Goal: Task Accomplishment & Management: Manage account settings

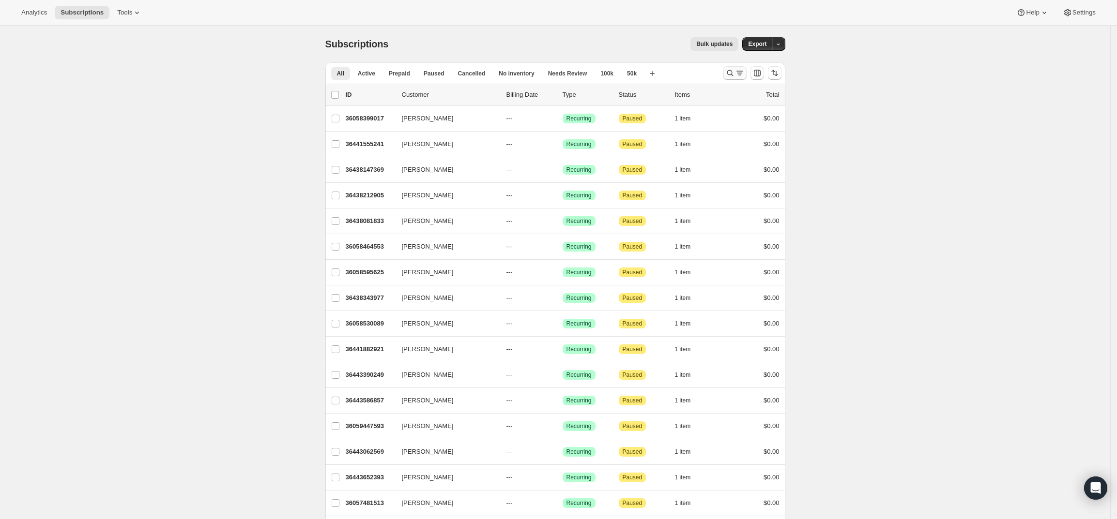
click at [732, 71] on icon "Search and filter results" at bounding box center [730, 73] width 10 height 10
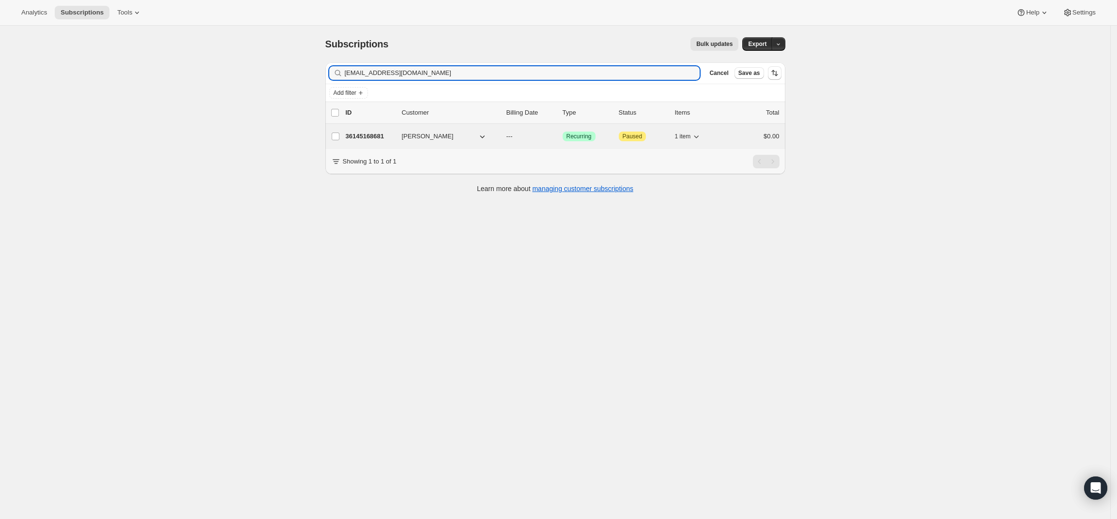
type input "jackmjordan@aol.com"
click at [369, 132] on p "36145168681" at bounding box center [370, 137] width 48 height 10
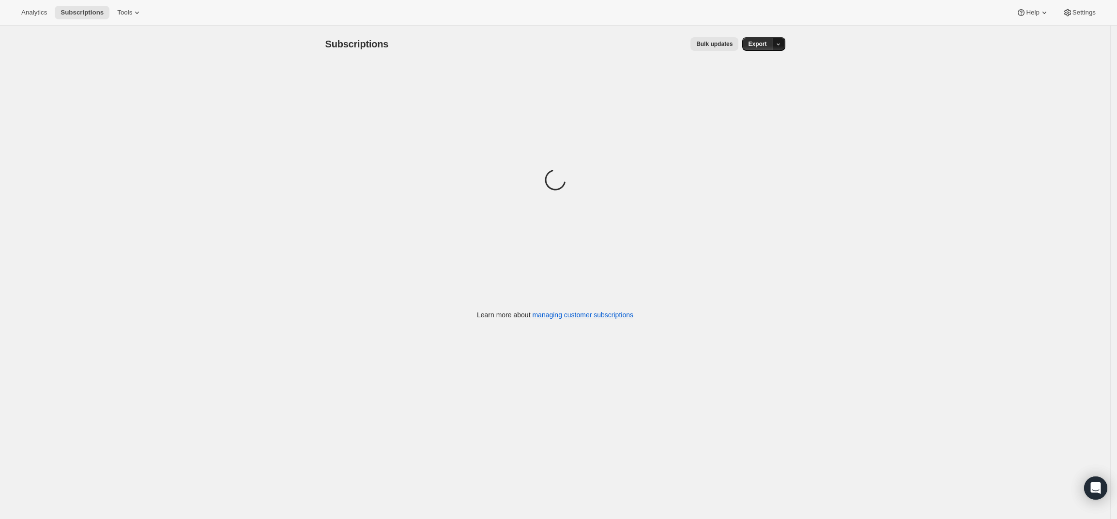
click at [781, 45] on icon "button" at bounding box center [778, 44] width 6 height 6
click at [866, 25] on div "Analytics Subscriptions Tools Help Settings" at bounding box center [558, 13] width 1117 height 26
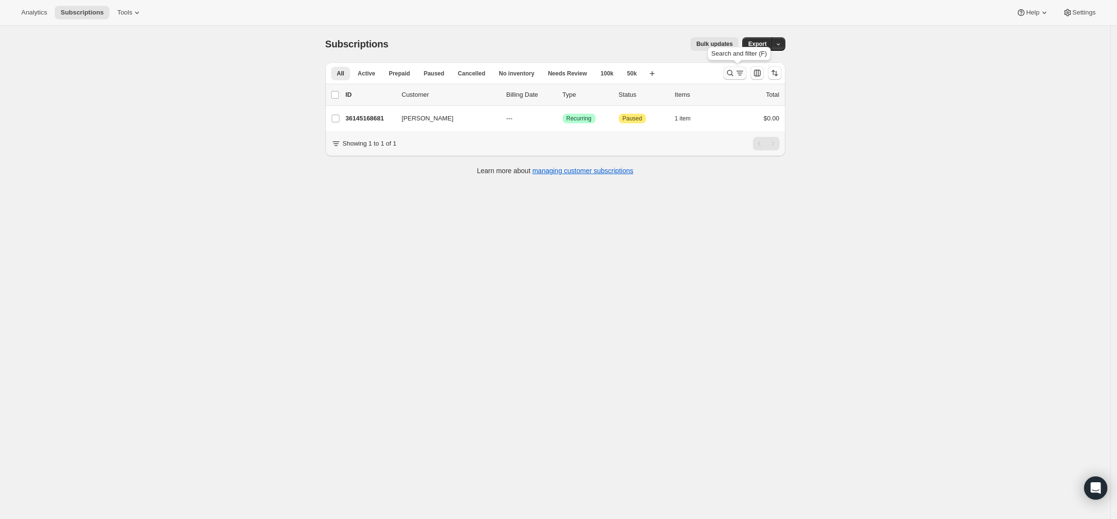
click at [733, 71] on icon "Search and filter results" at bounding box center [730, 73] width 10 height 10
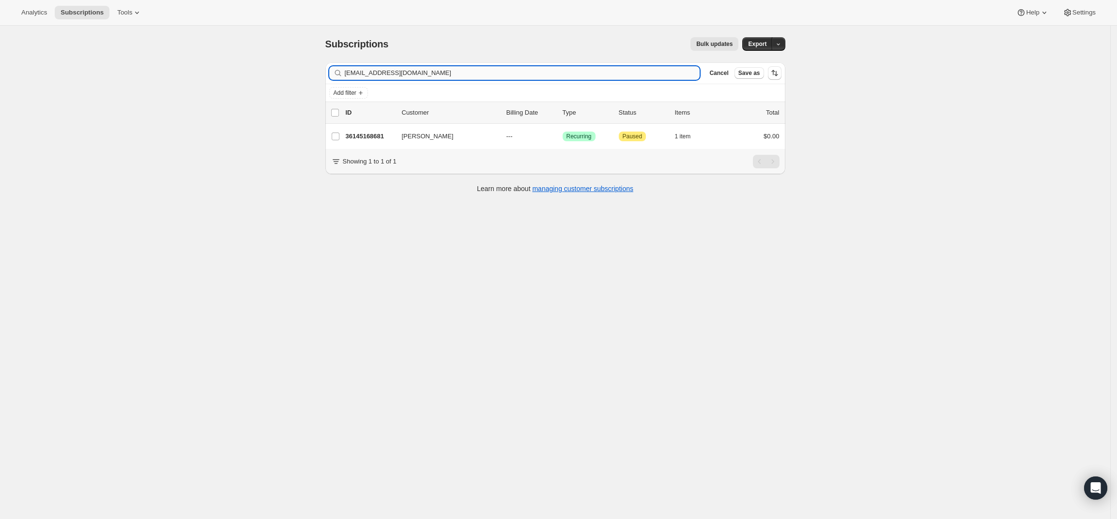
click at [606, 73] on input "jackmjordan@aol.com" at bounding box center [522, 73] width 355 height 14
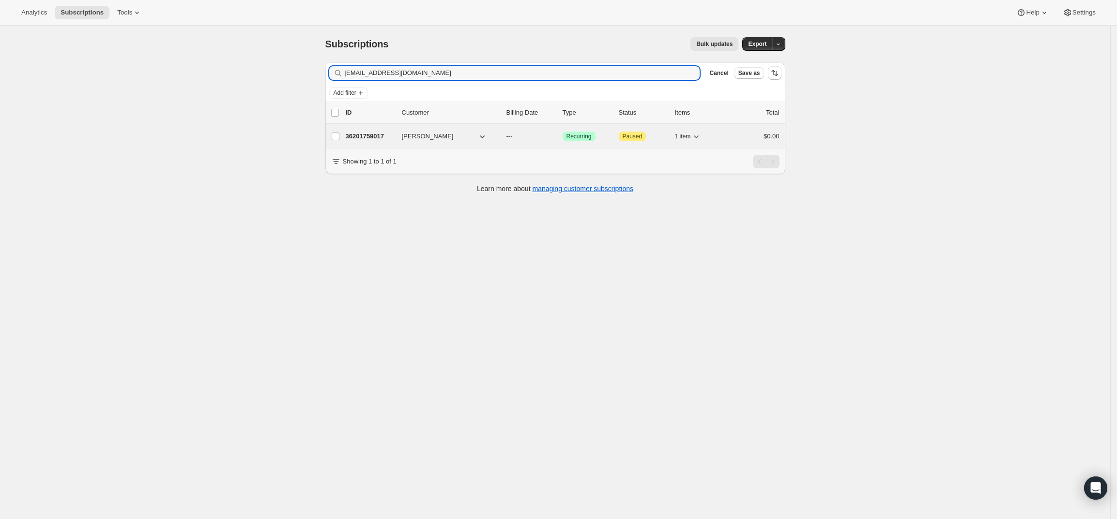
type input "brianstern555@gmail.com"
click at [379, 137] on p "36201759017" at bounding box center [370, 137] width 48 height 10
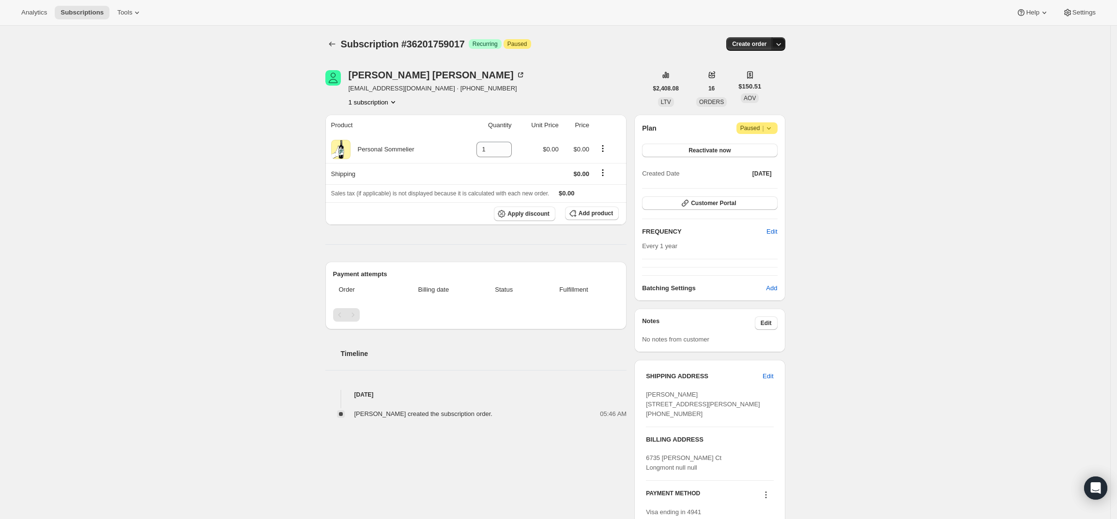
click at [781, 46] on icon "button" at bounding box center [779, 44] width 10 height 10
click at [769, 78] on span "Create custom one-time order" at bounding box center [741, 80] width 84 height 7
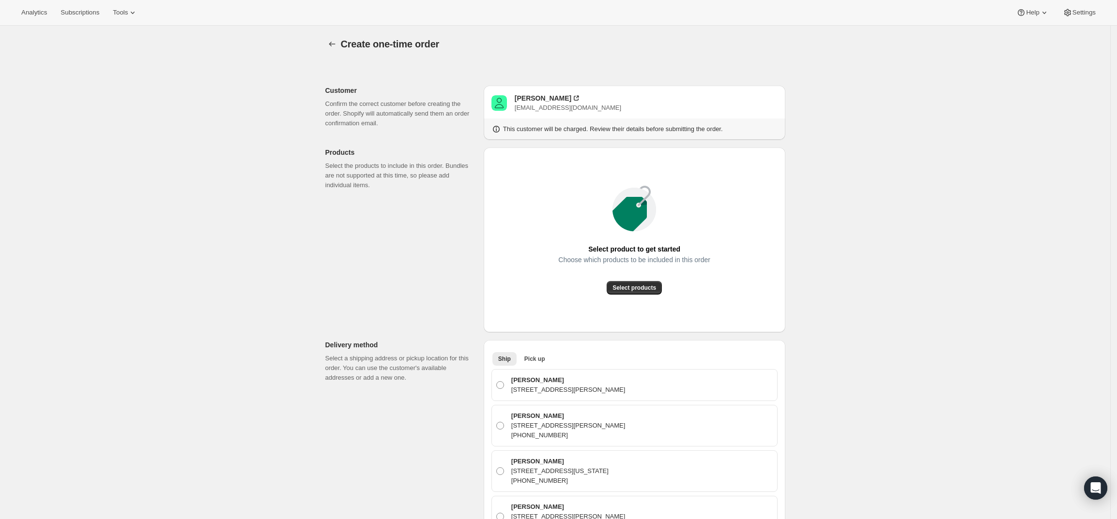
click at [636, 280] on div "Choose which products to be included in this order" at bounding box center [634, 268] width 152 height 25
click at [636, 285] on span "Select products" at bounding box center [634, 288] width 44 height 8
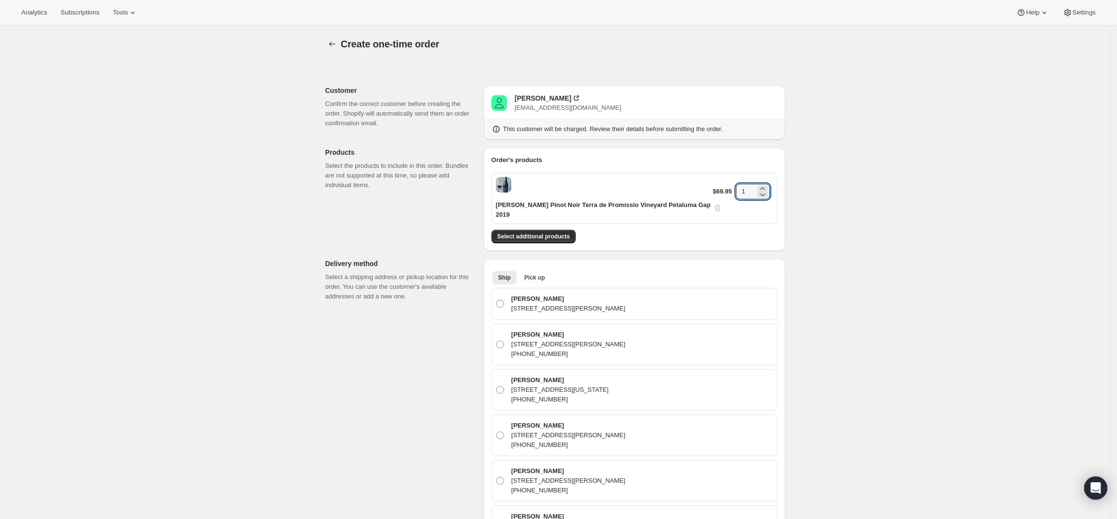
drag, startPoint x: 746, startPoint y: 184, endPoint x: 719, endPoint y: 188, distance: 26.4
click at [719, 188] on div "$69.95 1" at bounding box center [743, 198] width 61 height 29
type input "4"
click at [849, 176] on div "Create one-time order. This page is ready Create one-time order Customer Confir…" at bounding box center [555, 489] width 1110 height 926
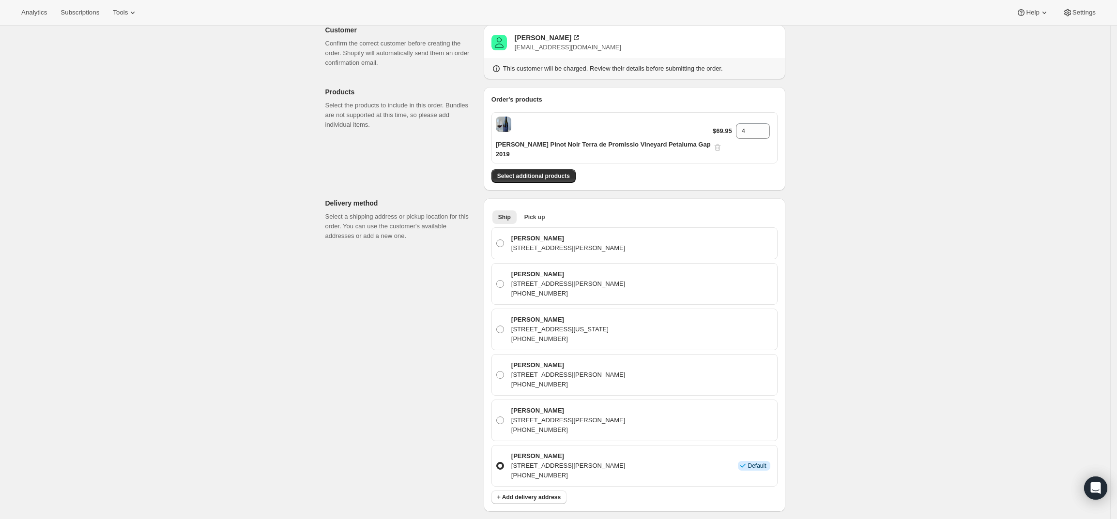
scroll to position [121, 0]
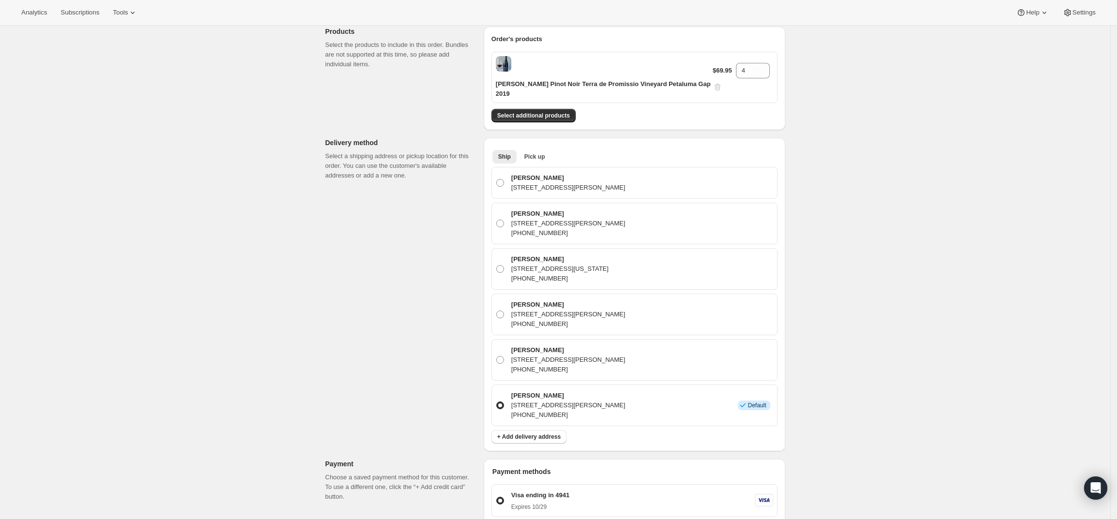
click at [540, 113] on div "Order's products Gary Farrell Pinot Noir Terra de Promissio Vineyard Petaluma G…" at bounding box center [635, 79] width 302 height 104
click at [891, 295] on div "Create one-time order. This page is ready Create one-time order Customer Confir…" at bounding box center [555, 363] width 1110 height 917
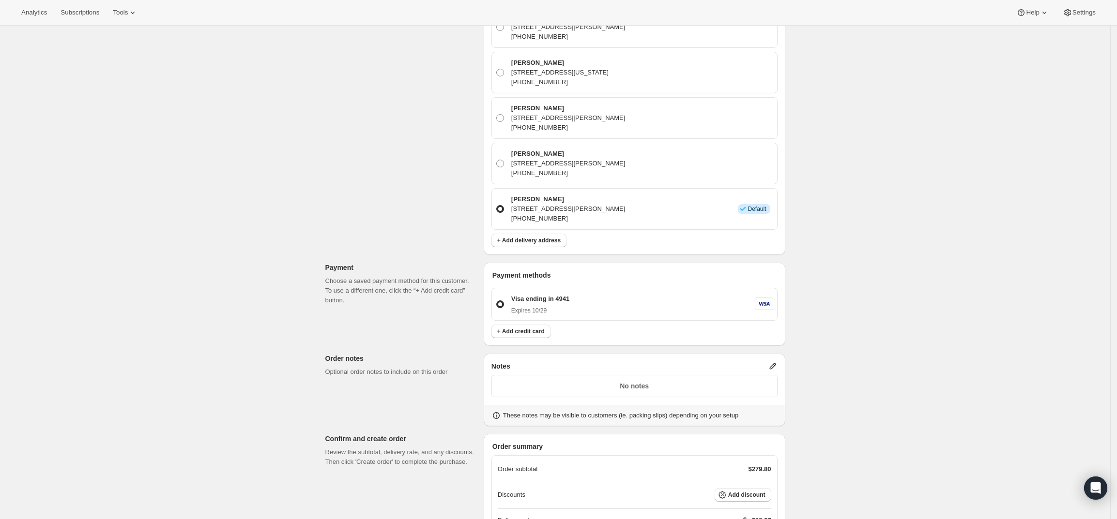
scroll to position [363, 0]
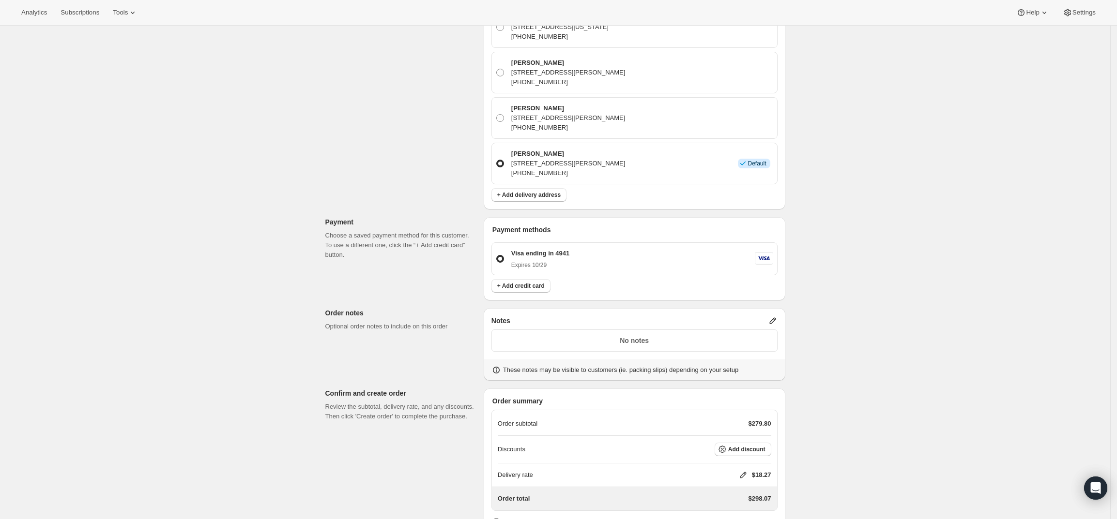
click at [776, 316] on icon at bounding box center [773, 321] width 10 height 10
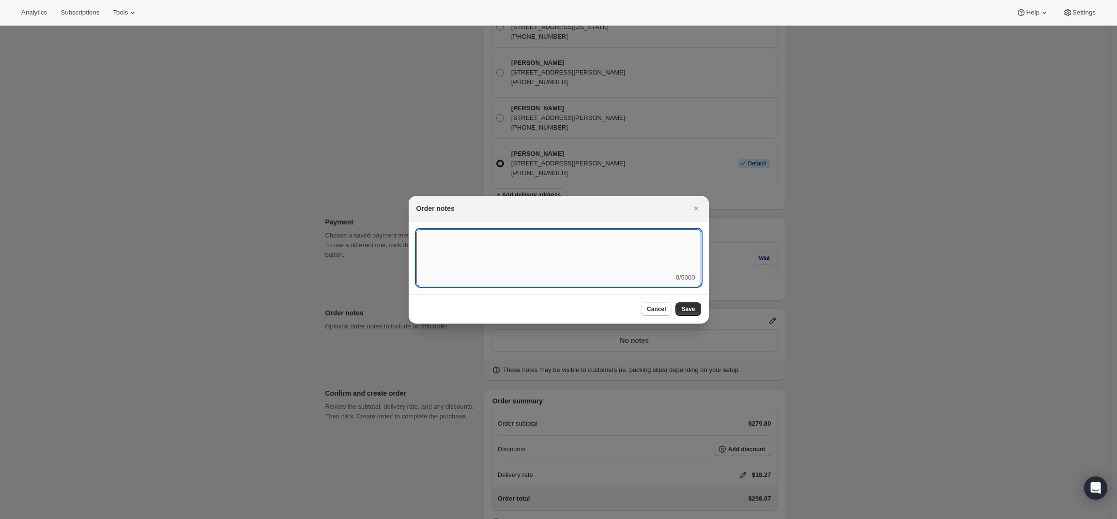
click at [594, 260] on textarea ":r4c:" at bounding box center [558, 251] width 285 height 44
type textarea "Ship October 12th"
click at [687, 311] on span "Save" at bounding box center [688, 309] width 14 height 8
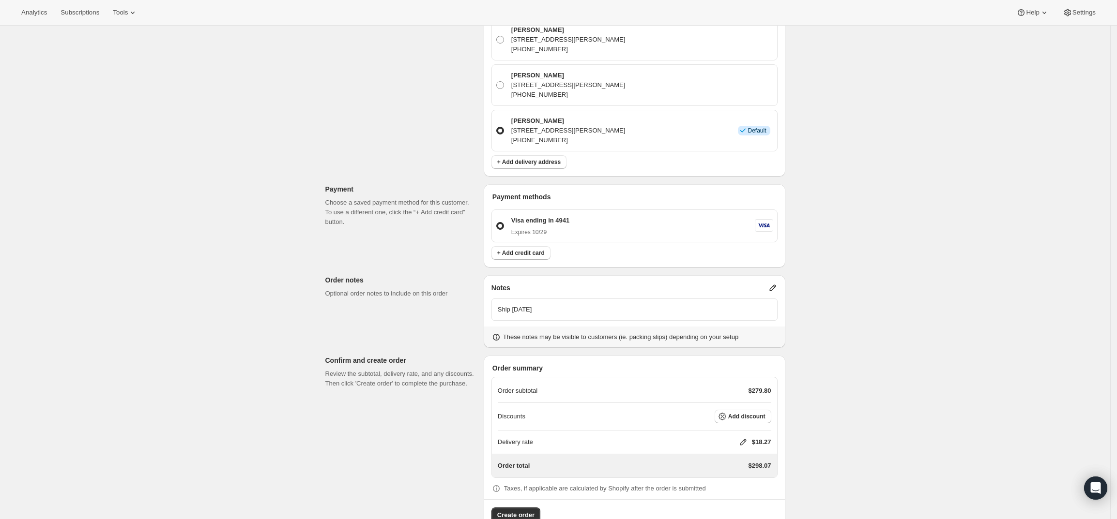
scroll to position [413, 0]
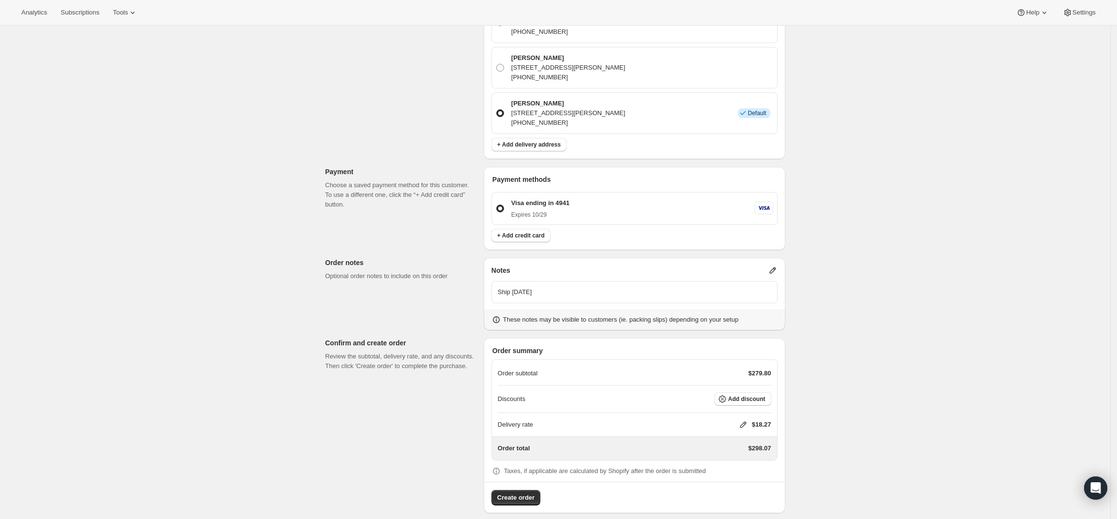
click at [745, 420] on icon at bounding box center [743, 425] width 10 height 10
click at [737, 453] on input "0" at bounding box center [747, 451] width 87 height 15
type input "0"
click at [749, 471] on button "Save" at bounding box center [741, 474] width 25 height 14
click at [747, 396] on span "Add discount" at bounding box center [746, 400] width 37 height 8
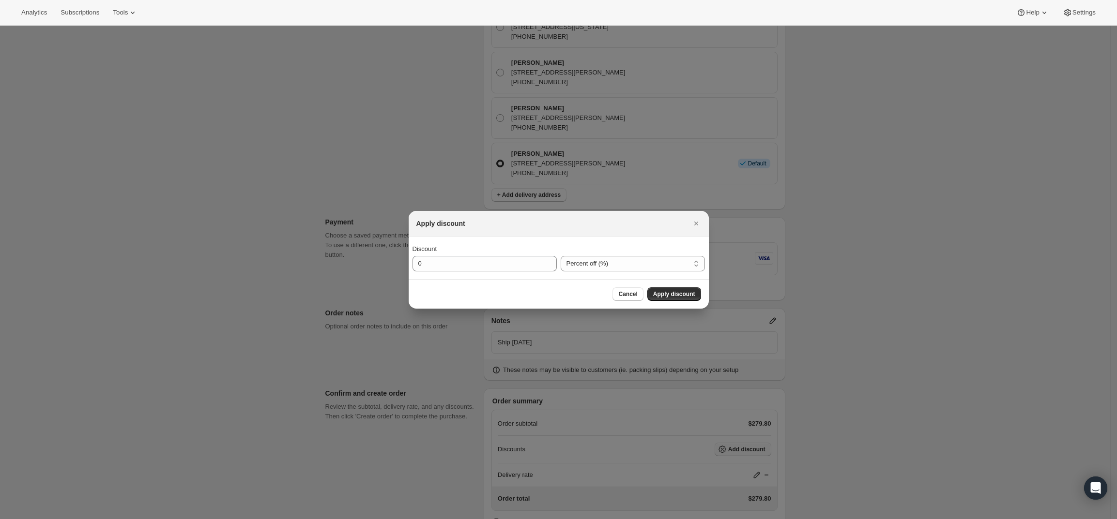
scroll to position [0, 0]
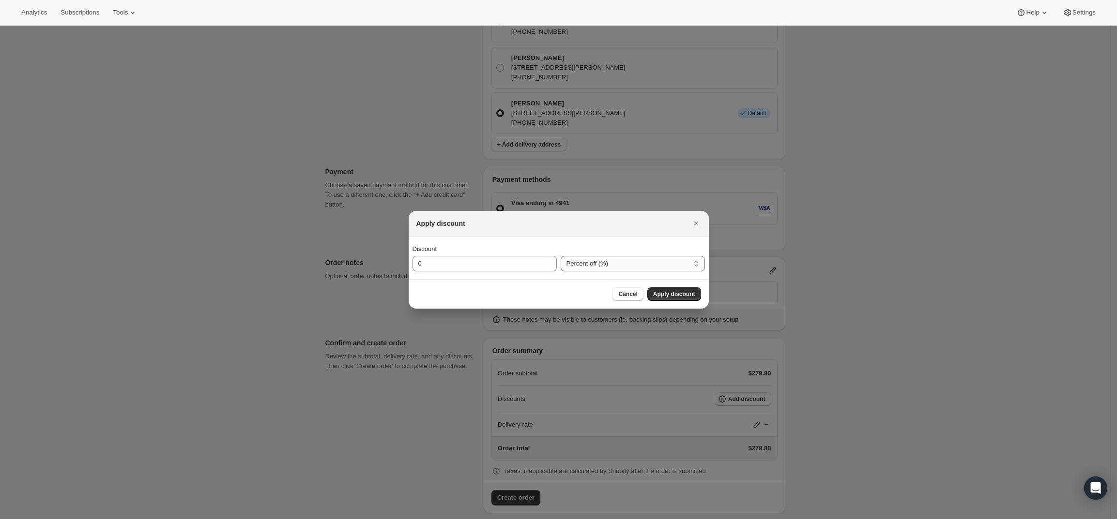
click at [579, 268] on select "Percent off (%) Amount off ($)" at bounding box center [633, 263] width 144 height 15
select select "fixedAmount"
click at [561, 256] on select "Percent off (%) Amount off ($)" at bounding box center [633, 263] width 144 height 15
click at [503, 263] on input "0" at bounding box center [477, 263] width 130 height 15
type input "160"
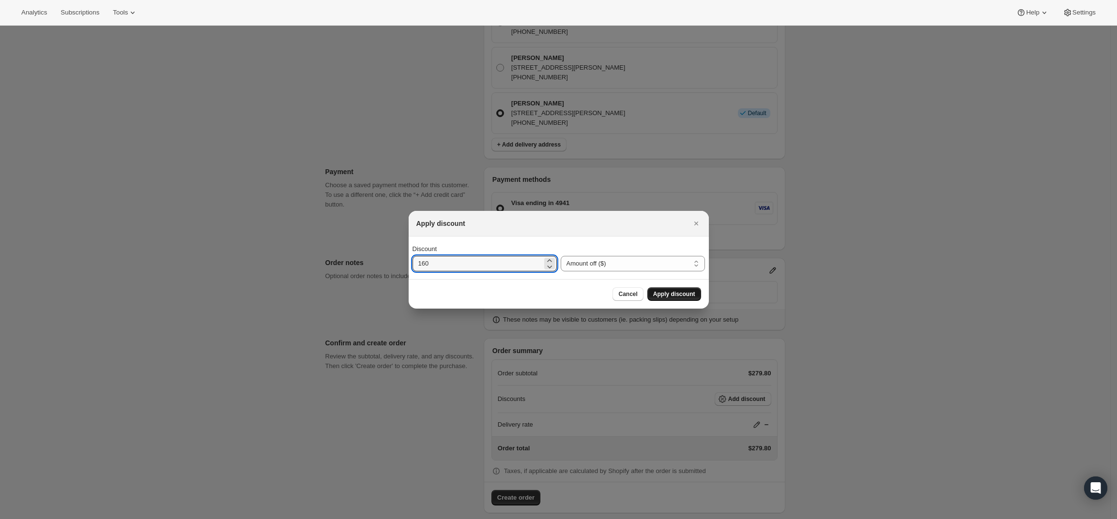
click at [663, 296] on span "Apply discount" at bounding box center [674, 294] width 42 height 8
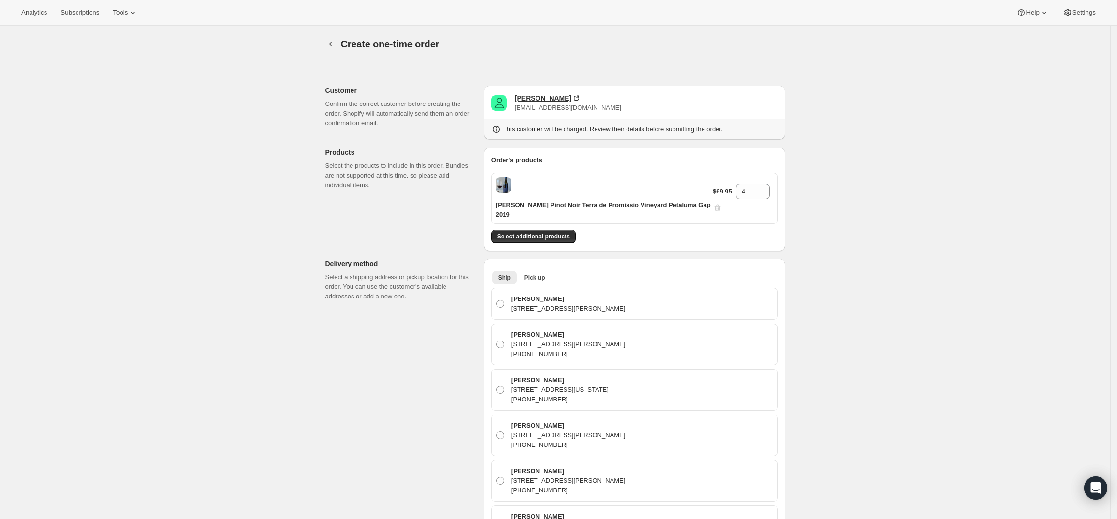
click at [530, 99] on div "Brian Stern" at bounding box center [543, 98] width 57 height 10
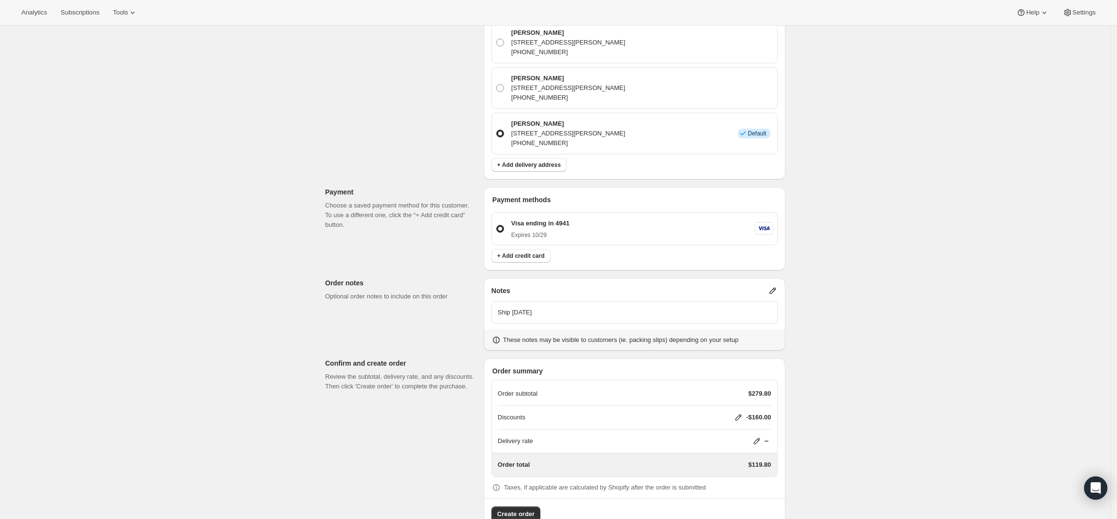
scroll to position [410, 0]
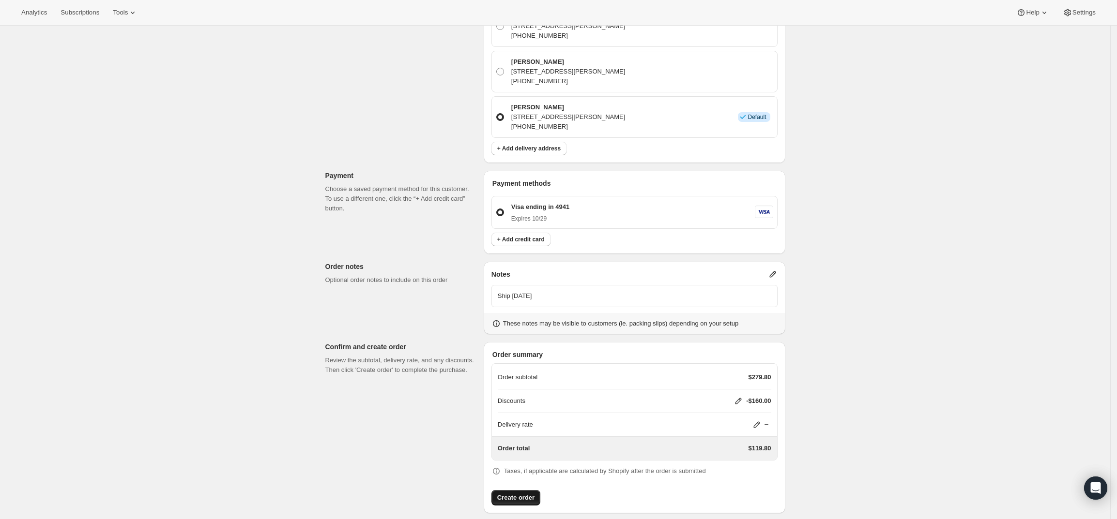
click at [517, 493] on span "Create order" at bounding box center [515, 498] width 37 height 10
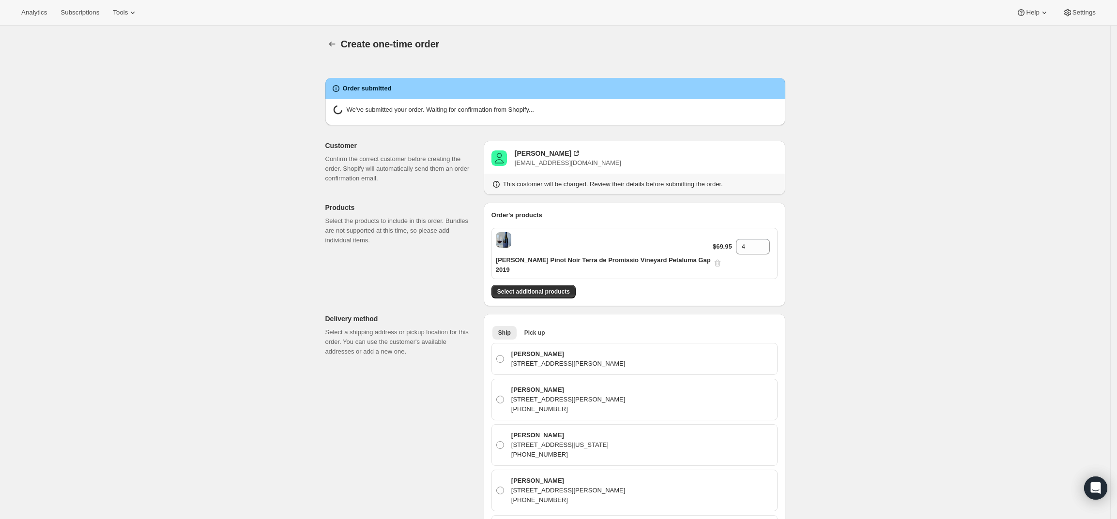
radio input "true"
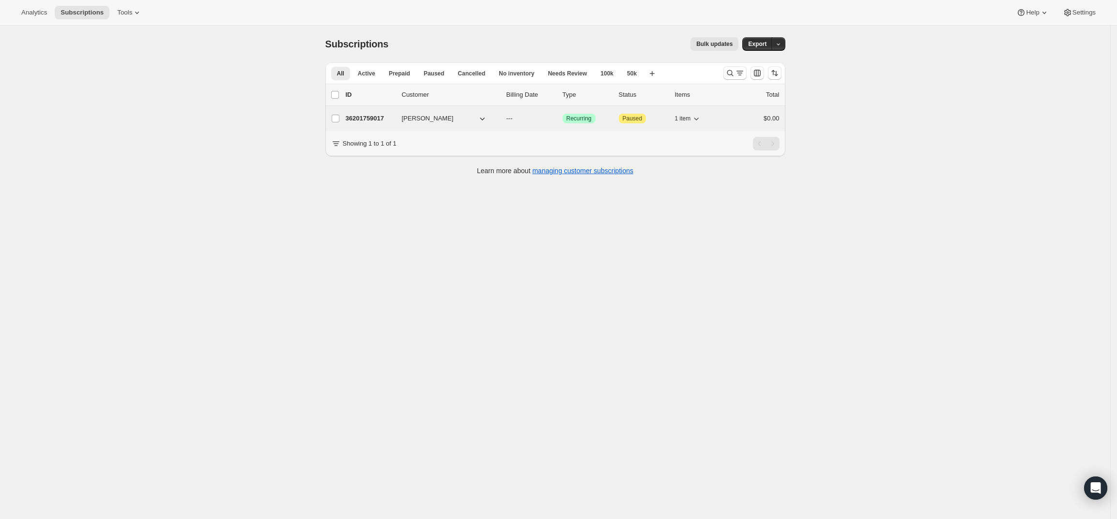
click at [366, 122] on p "36201759017" at bounding box center [370, 119] width 48 height 10
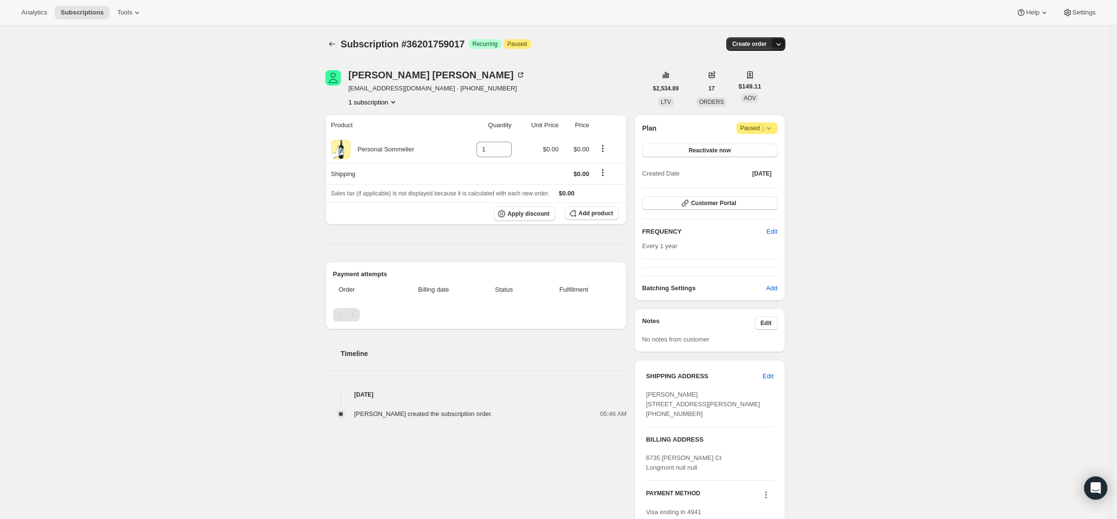
click at [780, 45] on icon "button" at bounding box center [778, 44] width 5 height 3
click at [725, 77] on span "Create custom one-time order" at bounding box center [741, 80] width 84 height 7
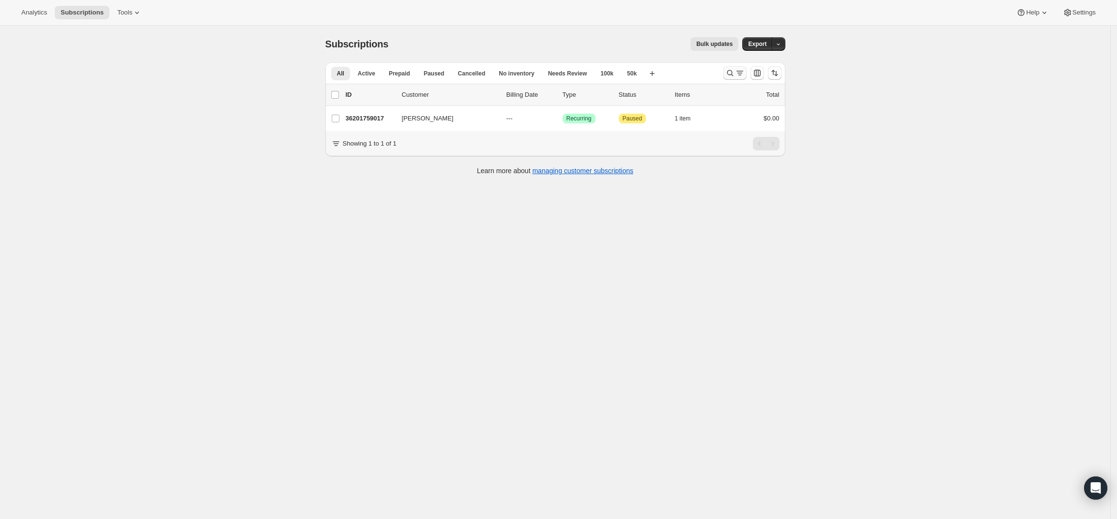
click at [735, 71] on icon "Search and filter results" at bounding box center [730, 73] width 10 height 10
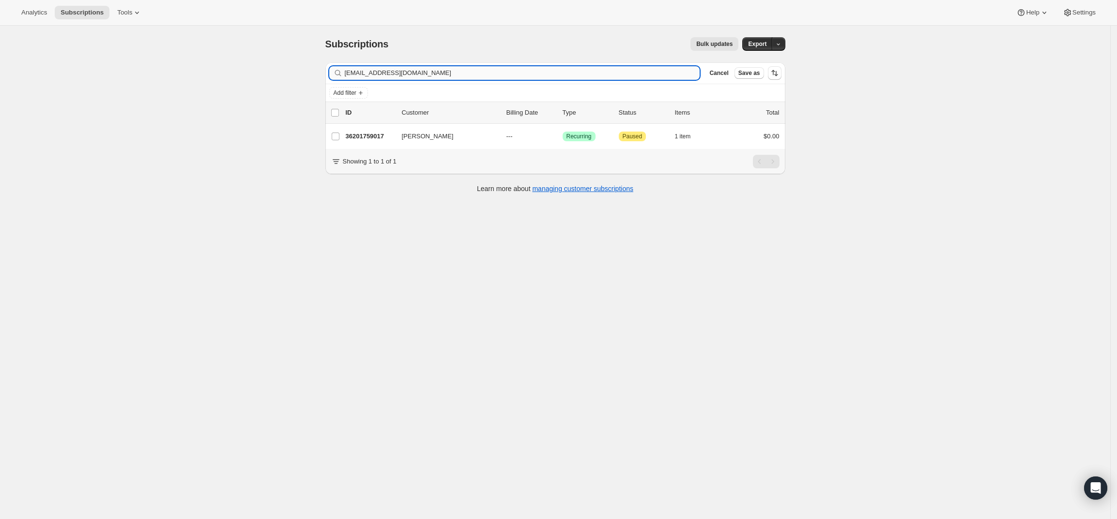
click at [587, 76] on input "brianstern555@gmail.com" at bounding box center [522, 73] width 355 height 14
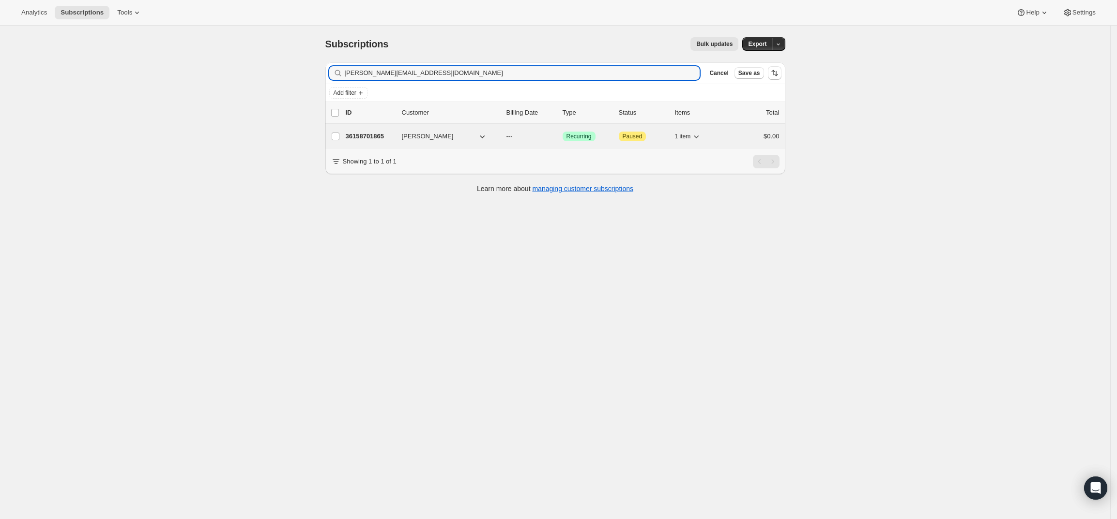
type input "dave@supportworks.com"
click at [364, 137] on p "36158701865" at bounding box center [370, 137] width 48 height 10
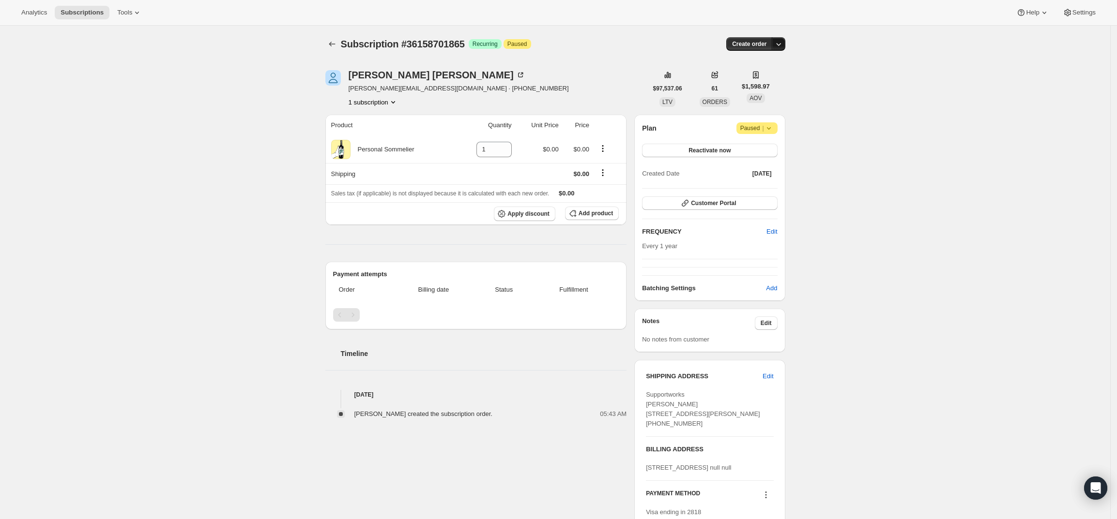
click at [782, 39] on button "button" at bounding box center [779, 44] width 14 height 14
click at [775, 78] on span "Create custom one-time order" at bounding box center [741, 80] width 84 height 7
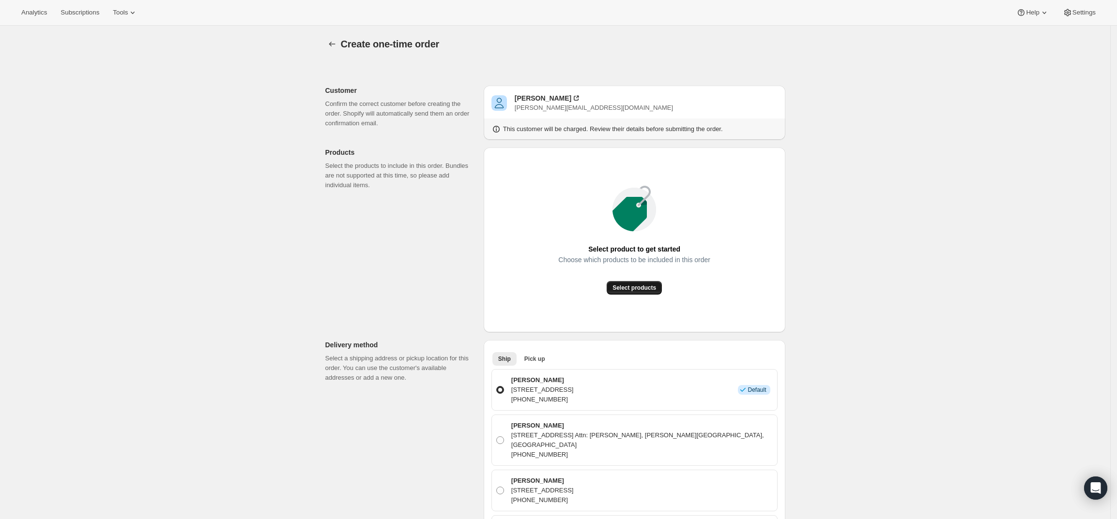
click at [652, 291] on span "Select products" at bounding box center [634, 288] width 44 height 8
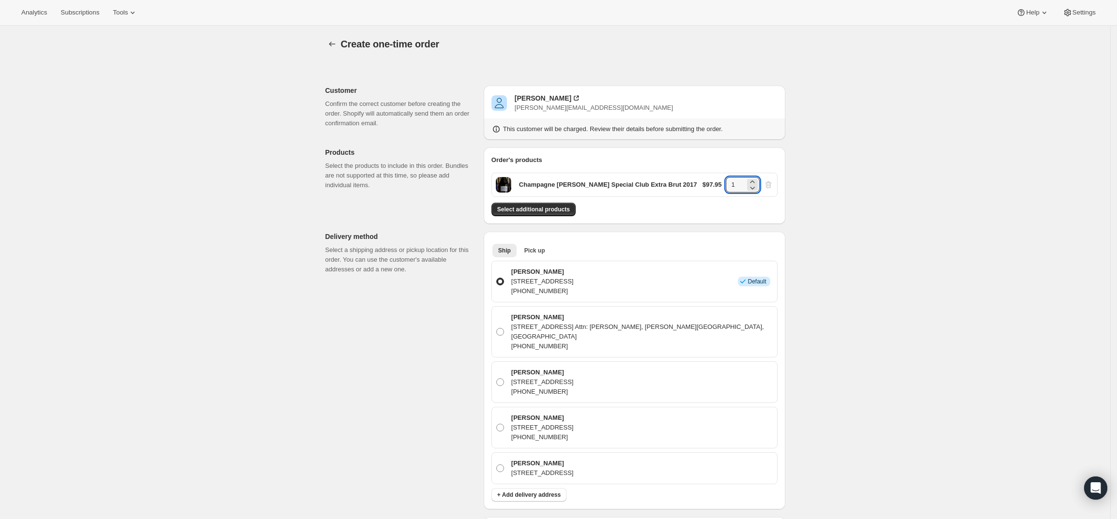
drag, startPoint x: 742, startPoint y: 184, endPoint x: 694, endPoint y: 185, distance: 47.9
click at [694, 185] on div "Champagne J.M. Goulard Special Club Extra Brut 2017 $97.95 1" at bounding box center [634, 185] width 286 height 24
click at [890, 266] on div "Create one-time order. This page is ready Create one-time order Customer Confir…" at bounding box center [555, 457] width 1110 height 863
click at [745, 179] on input "12" at bounding box center [735, 184] width 19 height 15
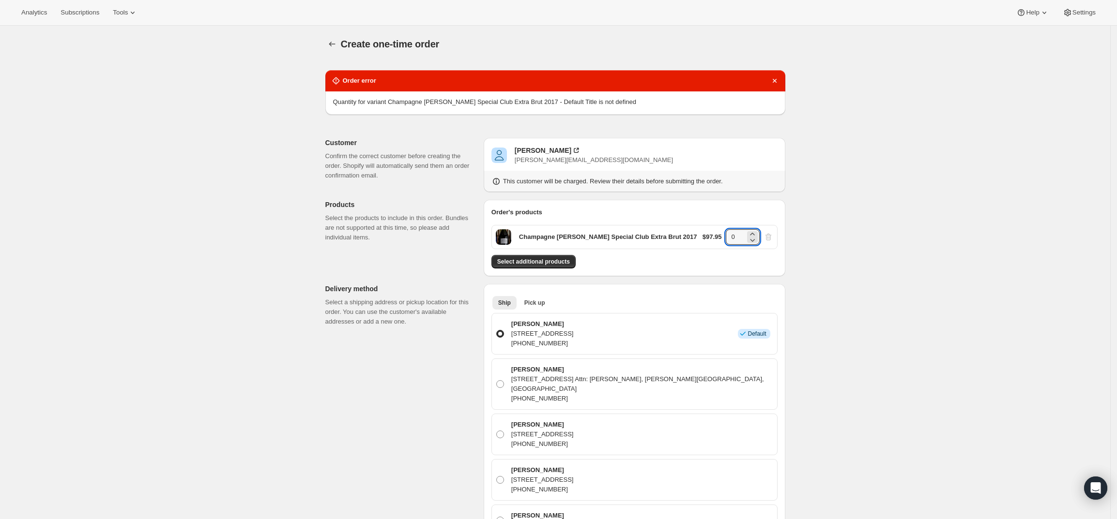
type input "0"
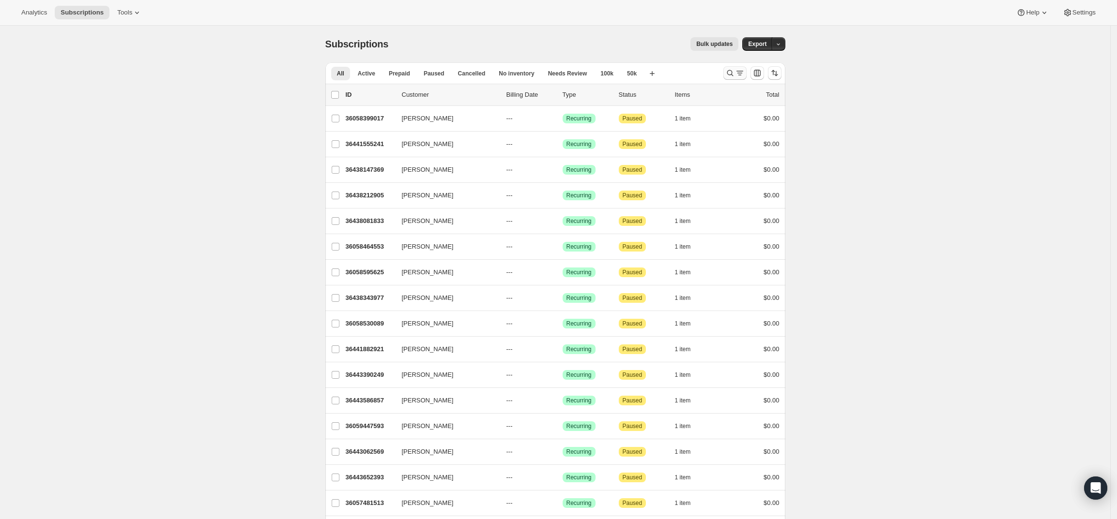
click at [735, 69] on icon "Search and filter results" at bounding box center [730, 73] width 10 height 10
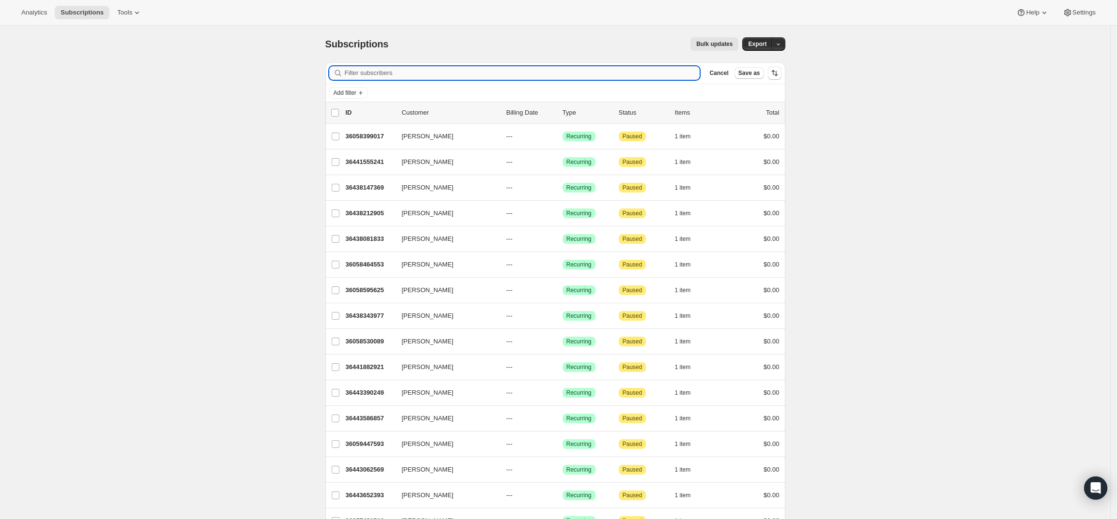
click at [397, 74] on input "Filter subscribers" at bounding box center [522, 73] width 355 height 14
paste input "[PERSON_NAME]"
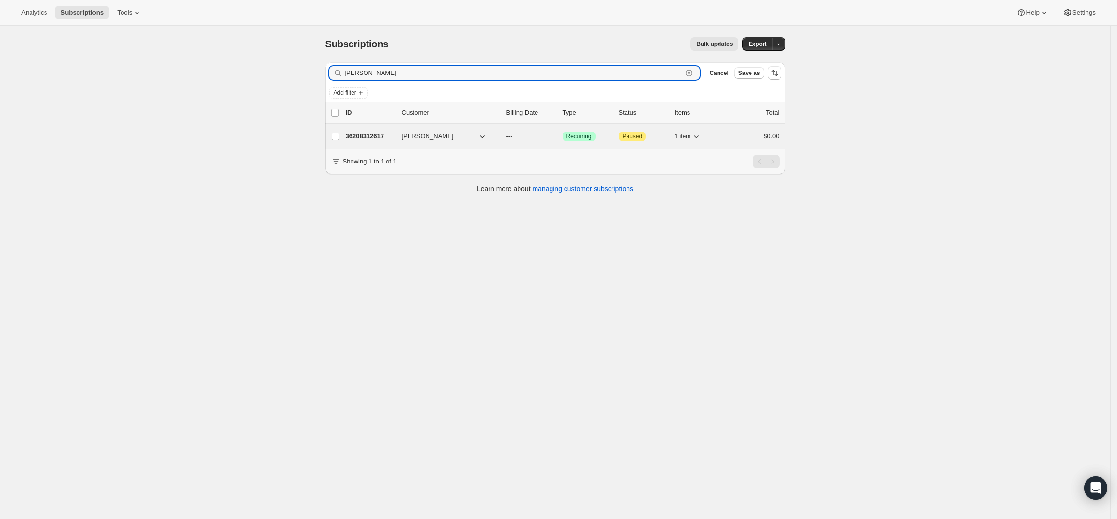
type input "[PERSON_NAME]"
click at [373, 138] on p "36208312617" at bounding box center [370, 137] width 48 height 10
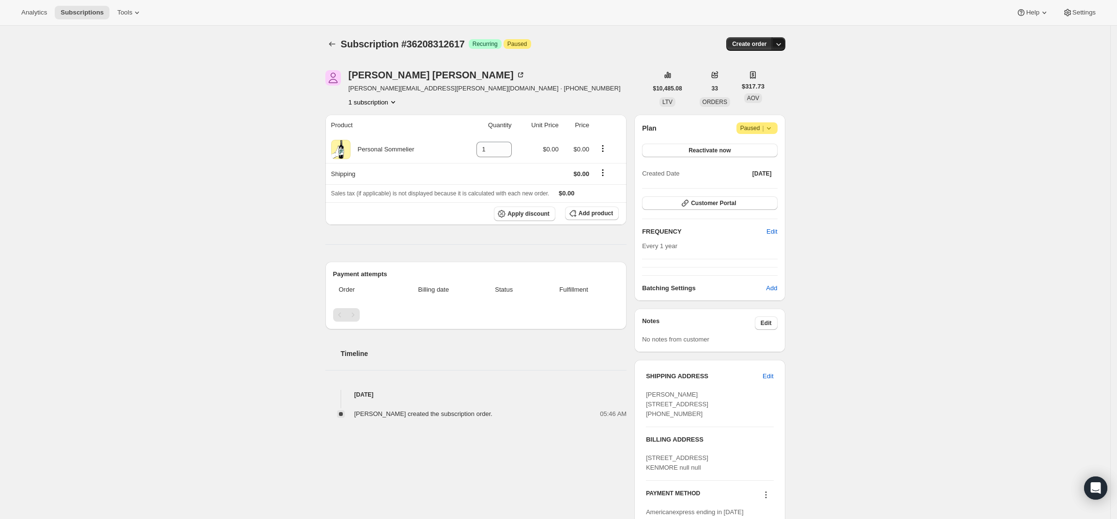
click at [782, 43] on icon "button" at bounding box center [779, 44] width 10 height 10
click at [769, 77] on span "Create custom one-time order" at bounding box center [741, 80] width 84 height 7
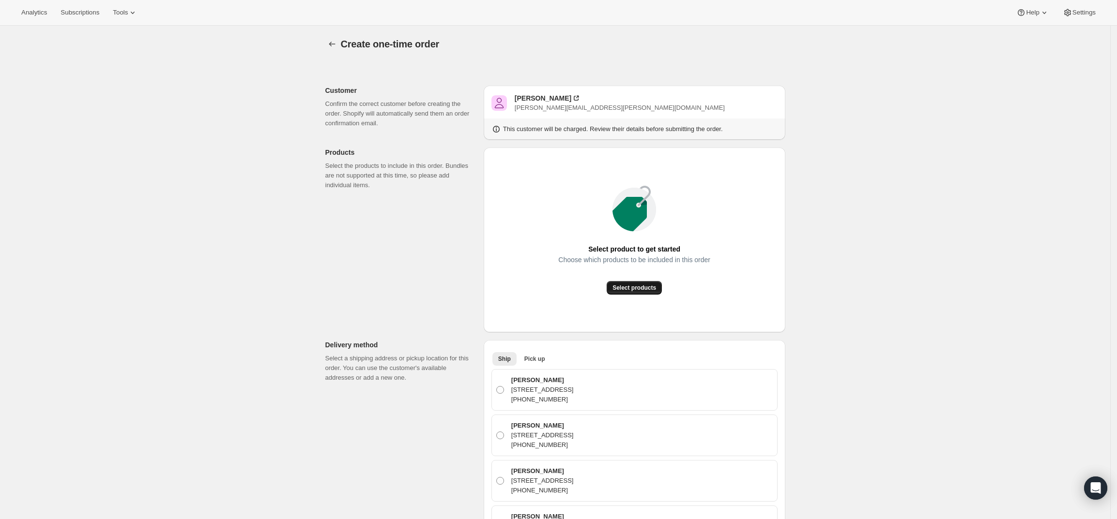
click at [650, 286] on span "Select products" at bounding box center [634, 288] width 44 height 8
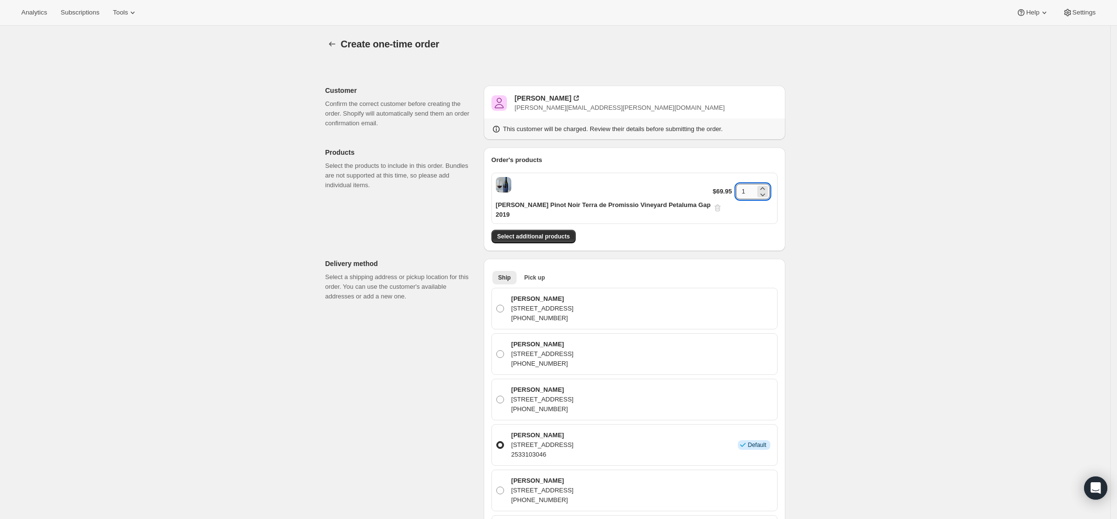
click at [748, 184] on input "1" at bounding box center [745, 191] width 19 height 15
click at [748, 184] on input "14" at bounding box center [745, 191] width 19 height 15
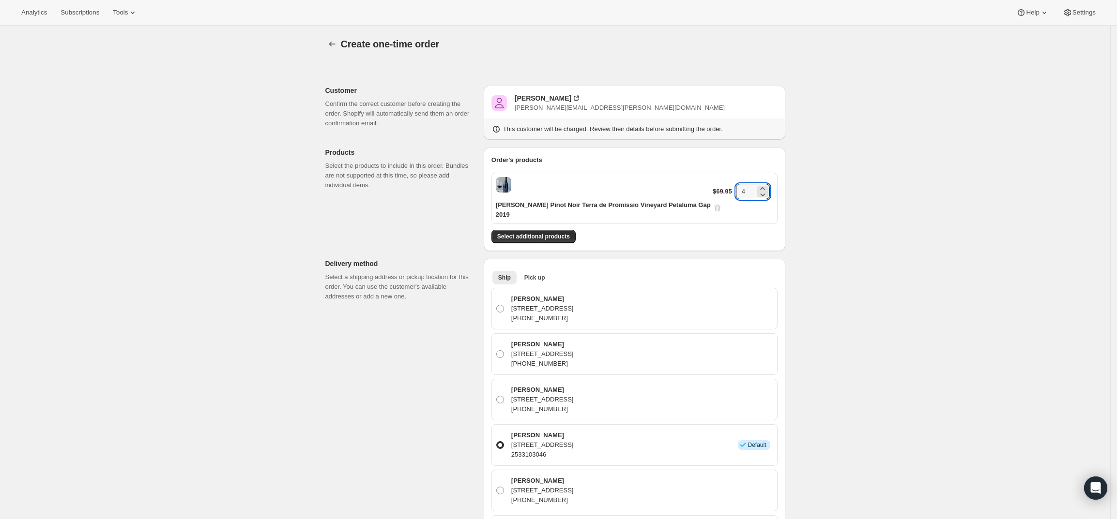
type input "4"
click at [815, 195] on div "Create one-time order. This page is ready Create one-time order Customer Confir…" at bounding box center [555, 489] width 1110 height 926
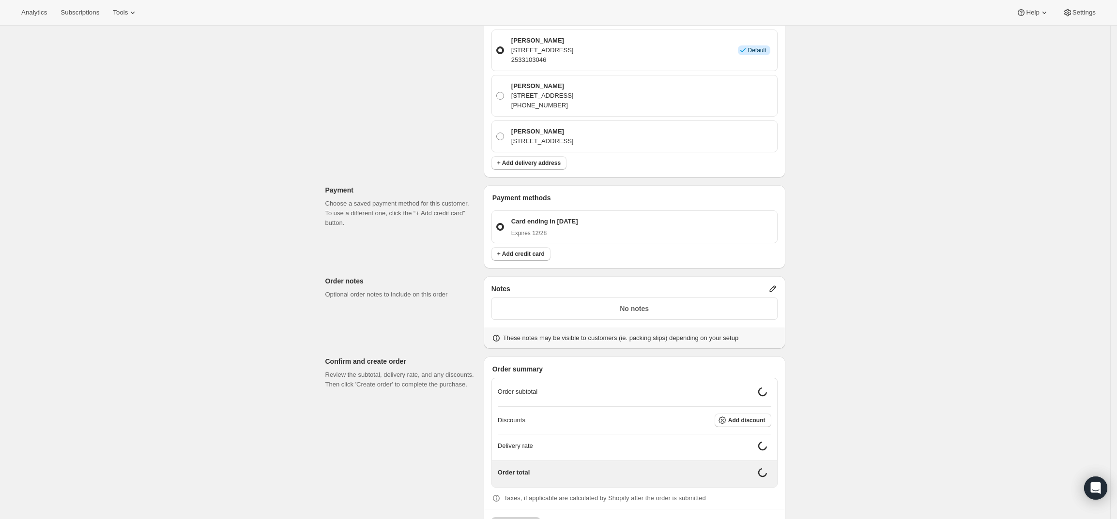
scroll to position [421, 0]
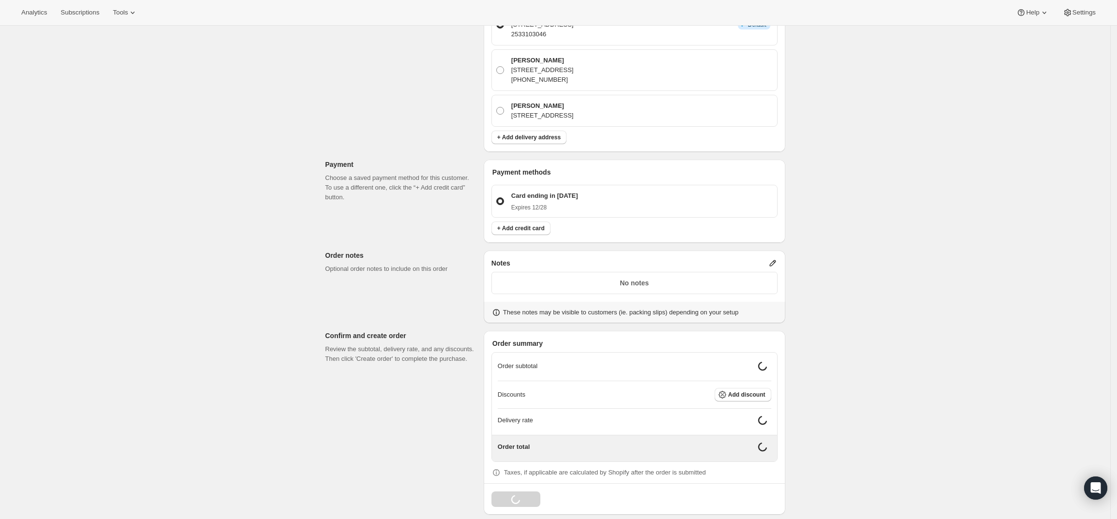
click at [774, 259] on icon at bounding box center [773, 264] width 10 height 10
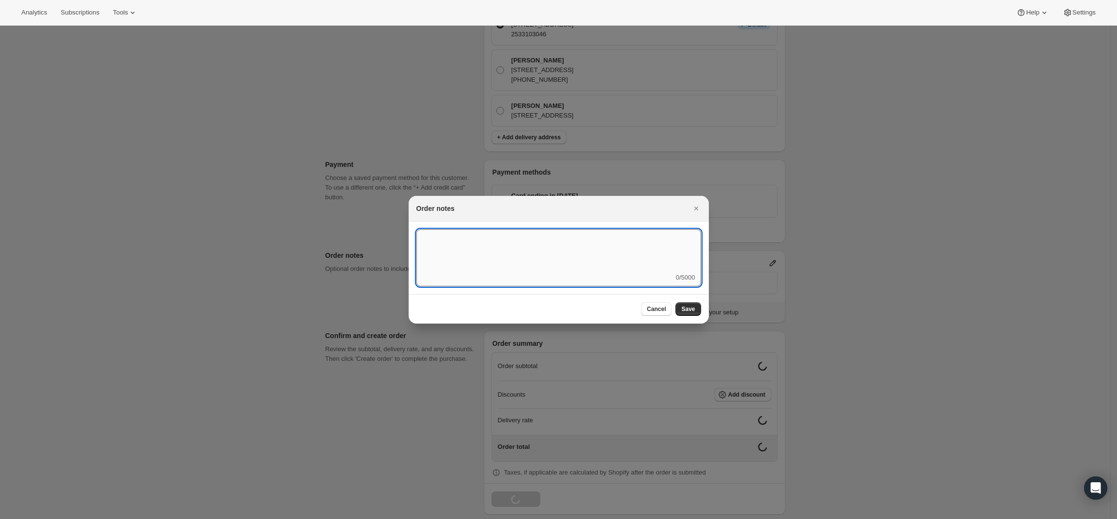
click at [639, 261] on textarea ":rd5:" at bounding box center [558, 251] width 285 height 44
type textarea "Weather HOLD"
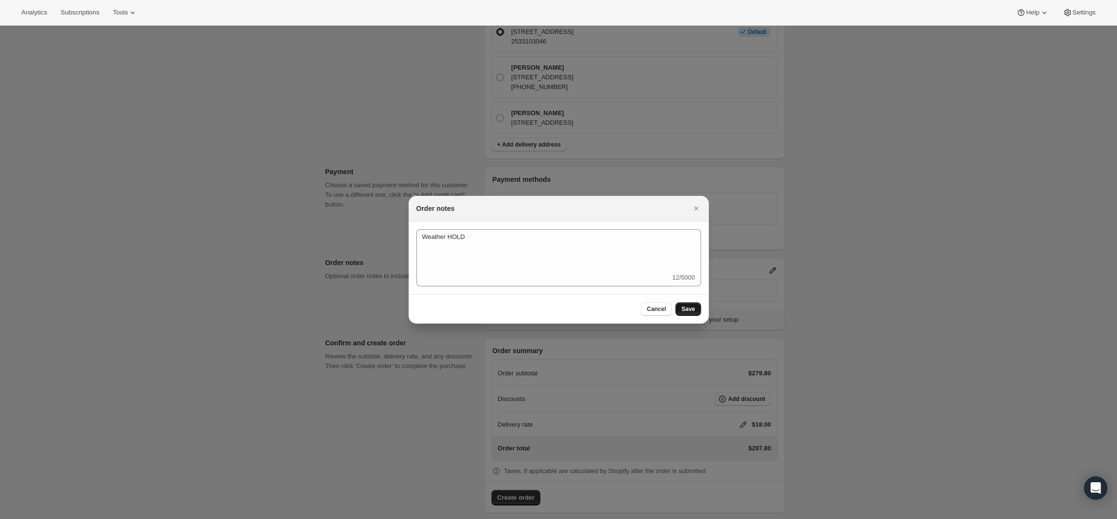
click at [693, 311] on span "Save" at bounding box center [688, 309] width 14 height 8
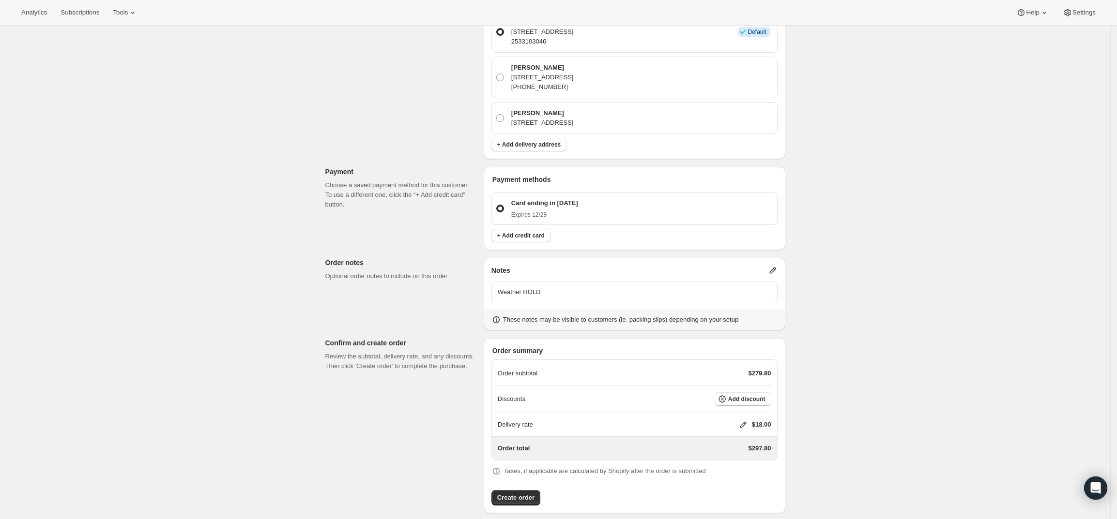
click at [742, 420] on icon at bounding box center [743, 425] width 10 height 10
click at [728, 447] on input "0" at bounding box center [747, 451] width 87 height 15
type input "0"
click at [744, 479] on button "Save" at bounding box center [741, 474] width 25 height 14
click at [911, 248] on div "Create one-time order. This page is ready Create one-time order Customer Confir…" at bounding box center [555, 70] width 1110 height 917
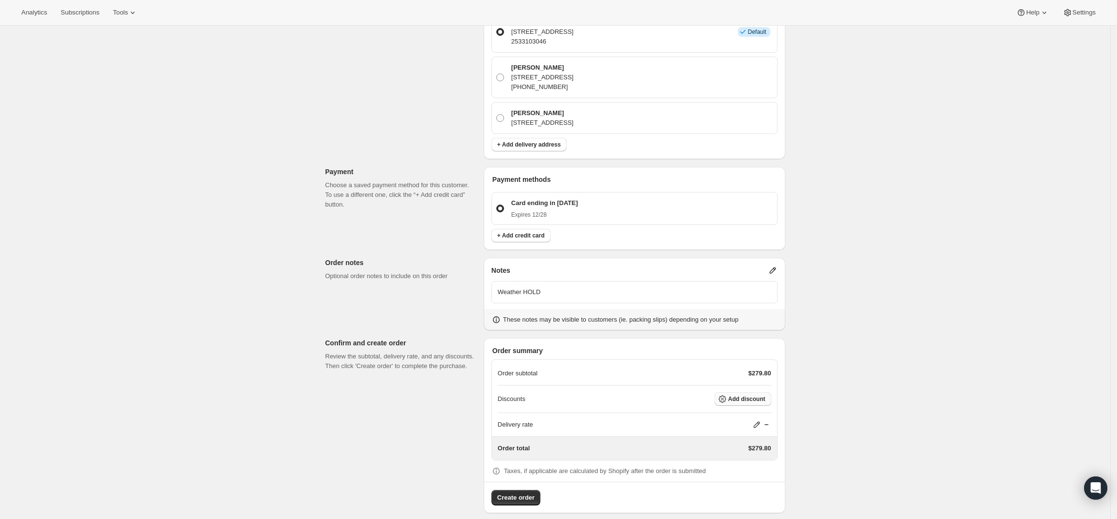
click at [755, 394] on button "Add discount" at bounding box center [743, 400] width 57 height 14
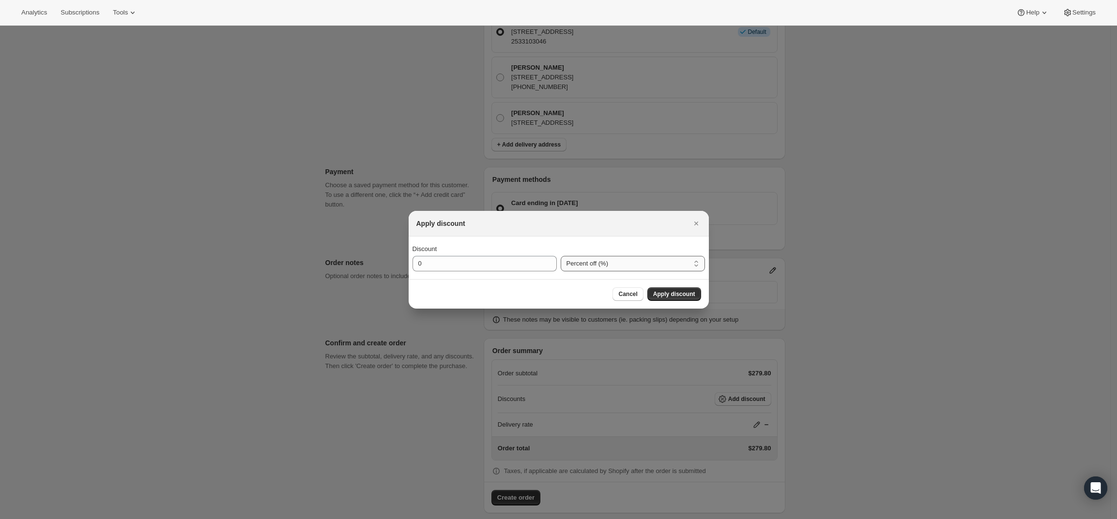
click at [596, 271] on select "Percent off (%) Amount off ($)" at bounding box center [633, 263] width 144 height 15
select select "fixedAmount"
click at [561, 256] on select "Percent off (%) Amount off ($)" at bounding box center [633, 263] width 144 height 15
click at [521, 265] on input "0" at bounding box center [477, 263] width 130 height 15
type input "160"
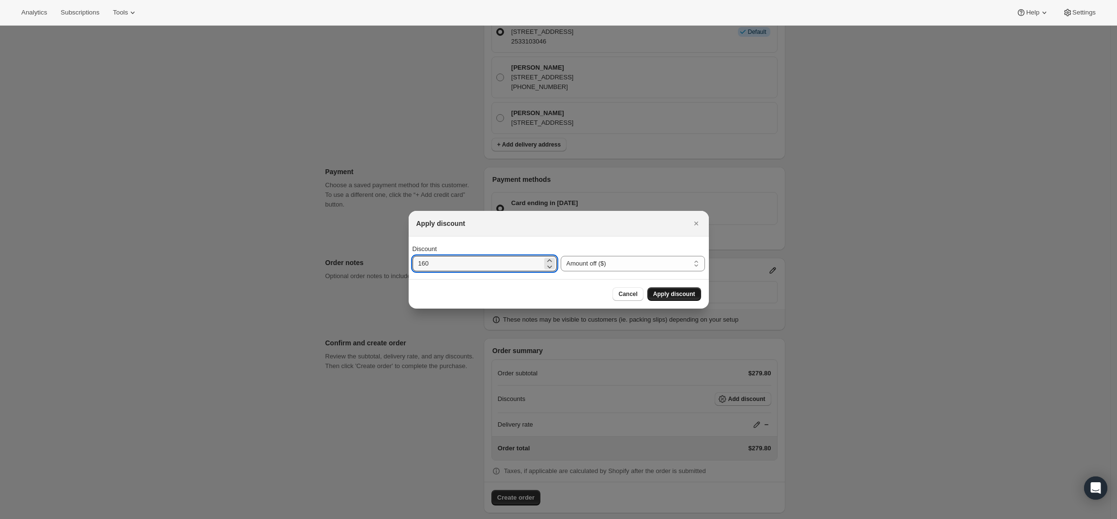
click at [687, 289] on button "Apply discount" at bounding box center [674, 295] width 54 height 14
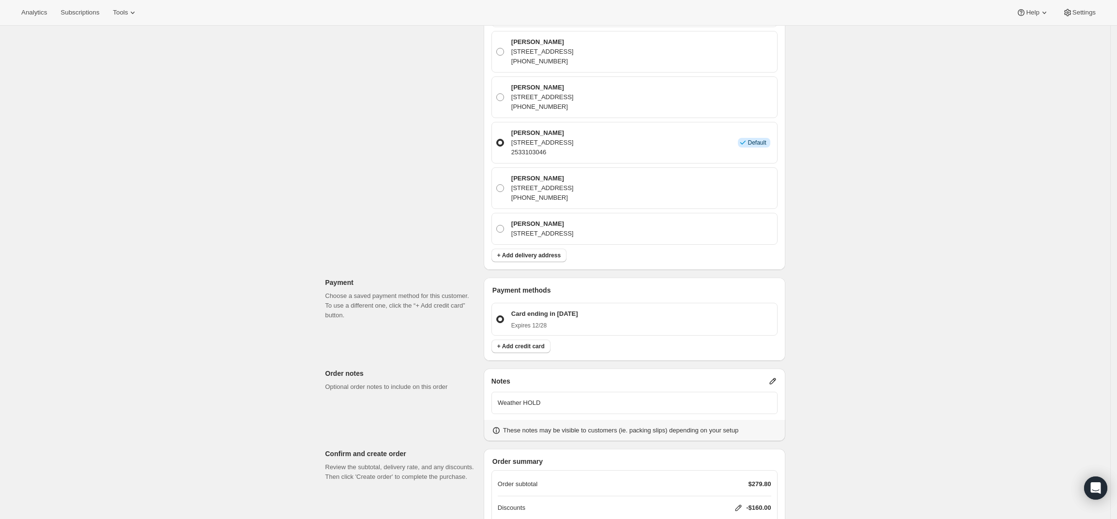
scroll to position [410, 0]
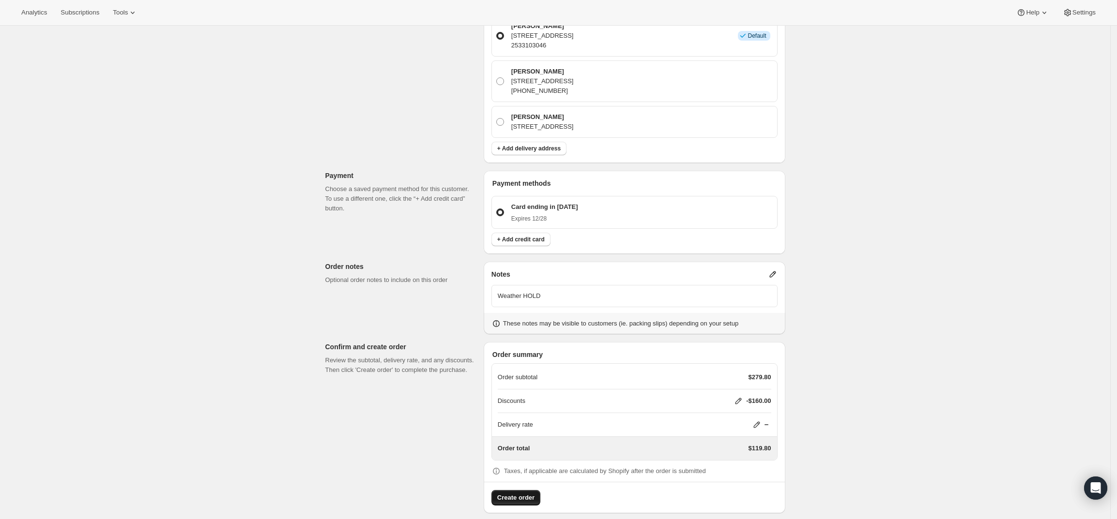
click at [519, 493] on span "Create order" at bounding box center [515, 498] width 37 height 10
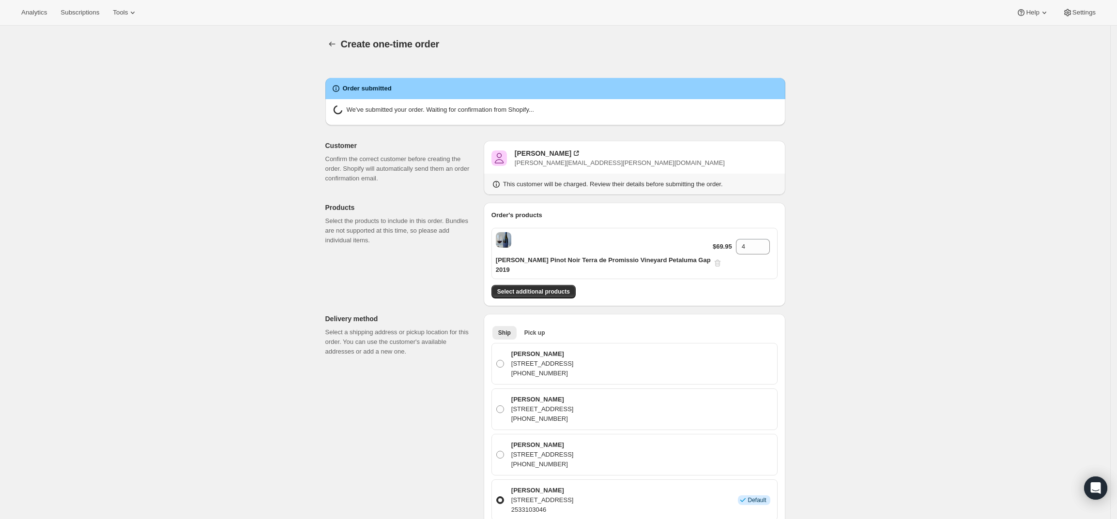
radio input "true"
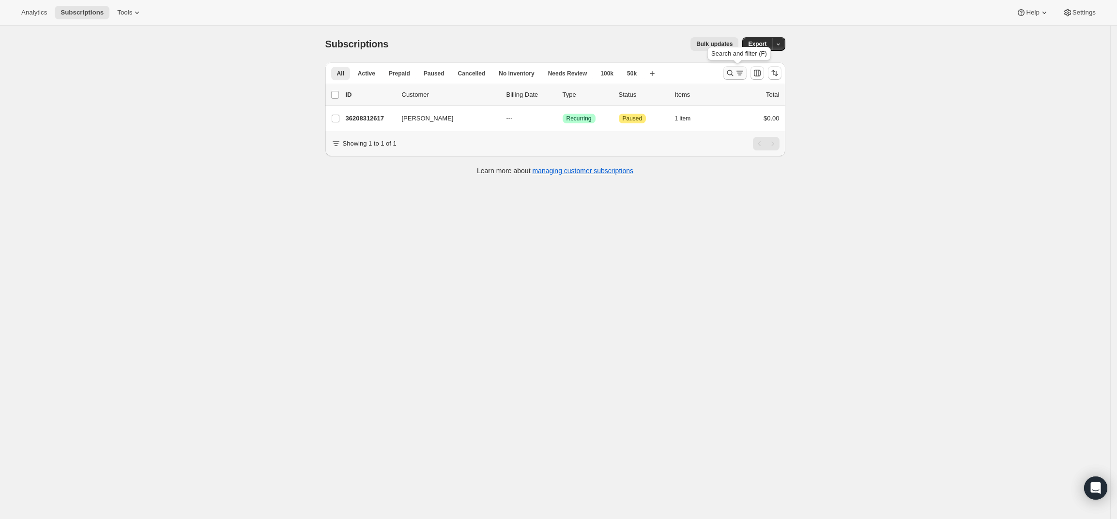
click at [731, 74] on icon "Search and filter results" at bounding box center [730, 73] width 6 height 6
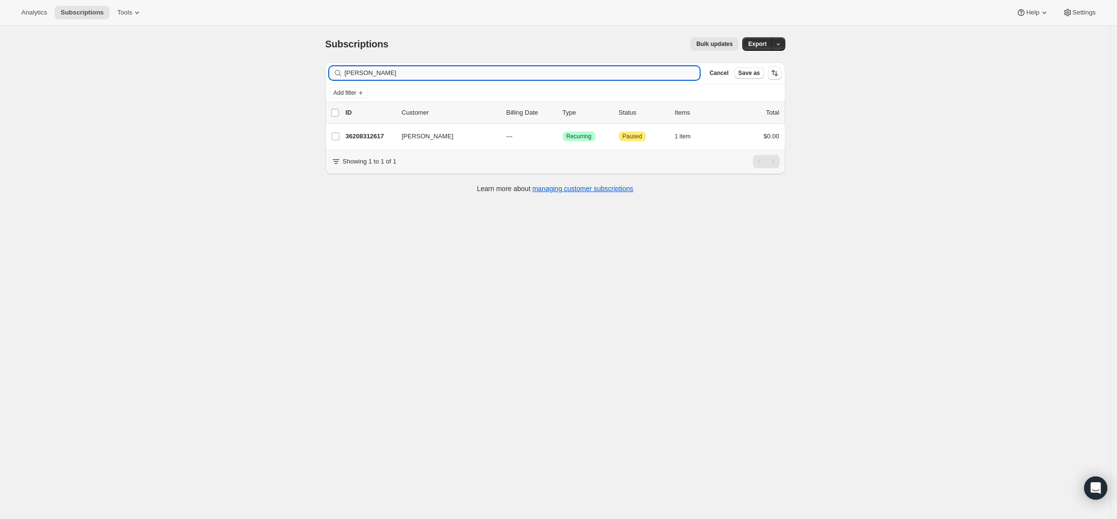
click at [372, 68] on input "[PERSON_NAME]" at bounding box center [522, 73] width 355 height 14
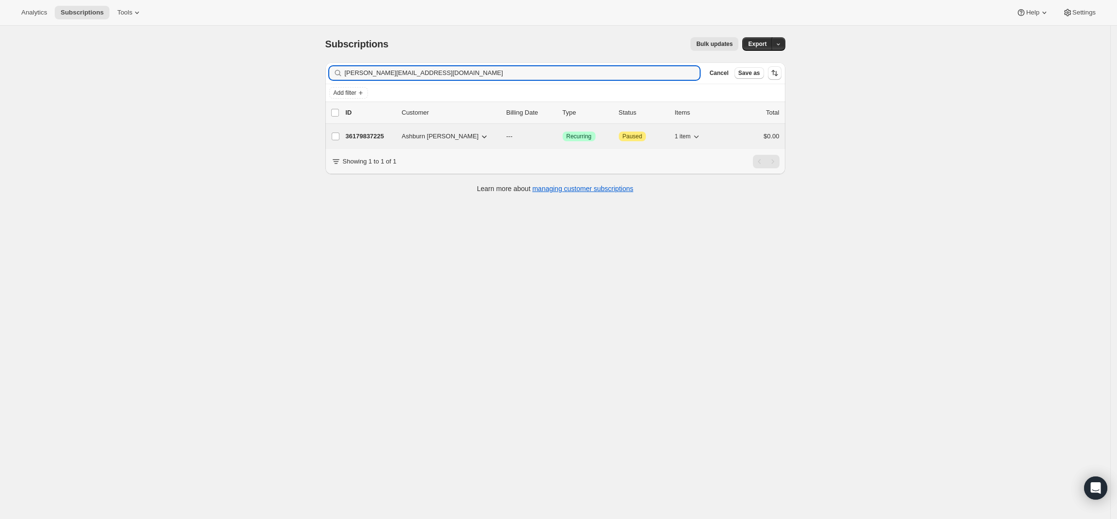
type input "[PERSON_NAME][EMAIL_ADDRESS][DOMAIN_NAME]"
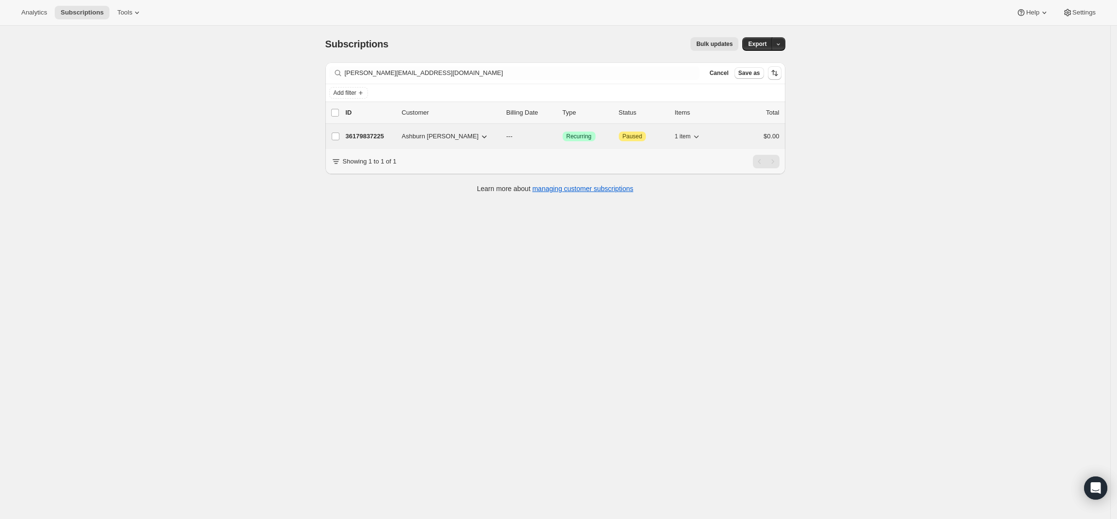
click at [362, 130] on div "36179837225 [PERSON_NAME] [PERSON_NAME] --- Success Recurring Attention Paused …" at bounding box center [563, 137] width 434 height 14
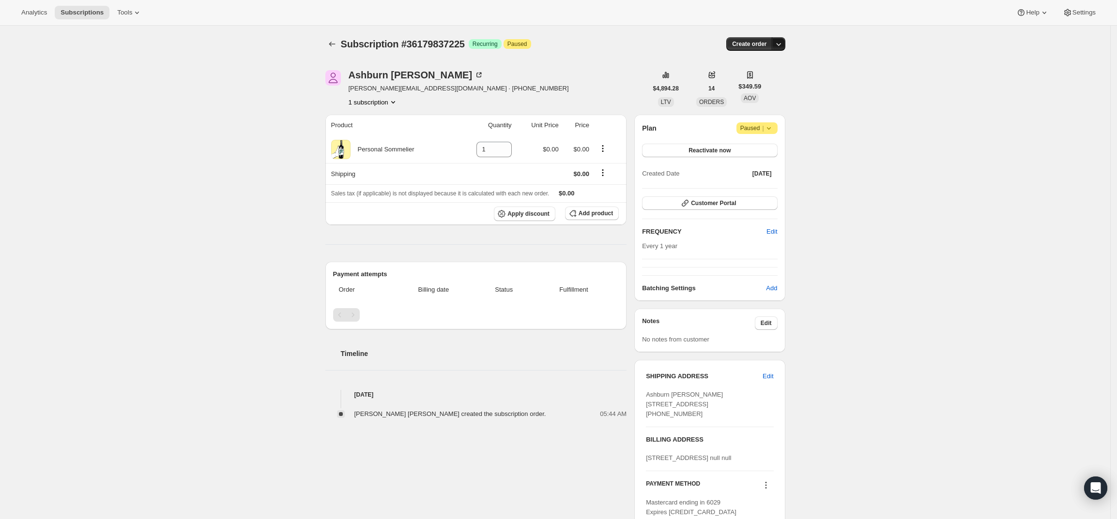
click at [780, 39] on button "button" at bounding box center [779, 44] width 14 height 14
click at [764, 80] on span "Create custom one-time order" at bounding box center [741, 80] width 84 height 7
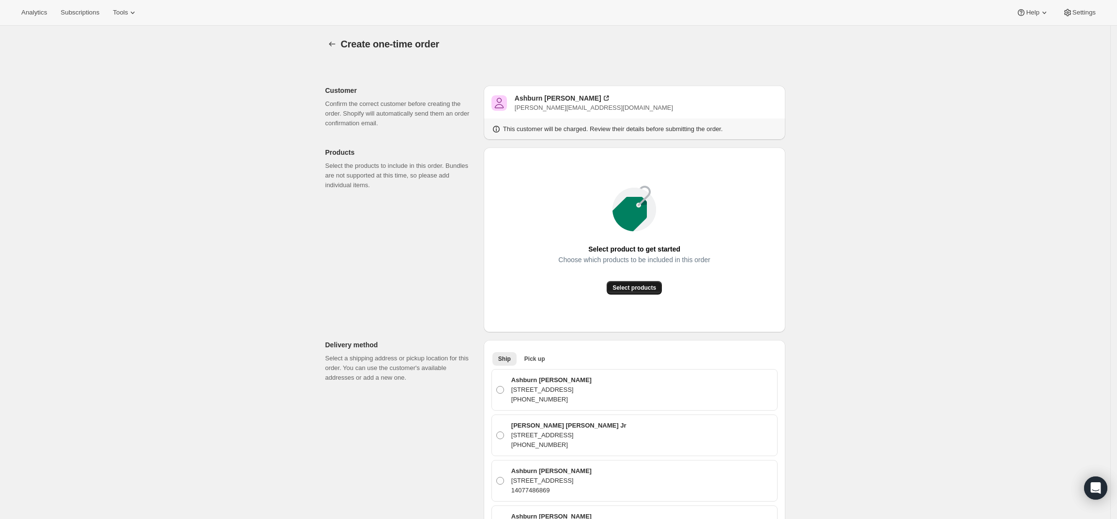
click at [633, 282] on button "Select products" at bounding box center [634, 288] width 55 height 14
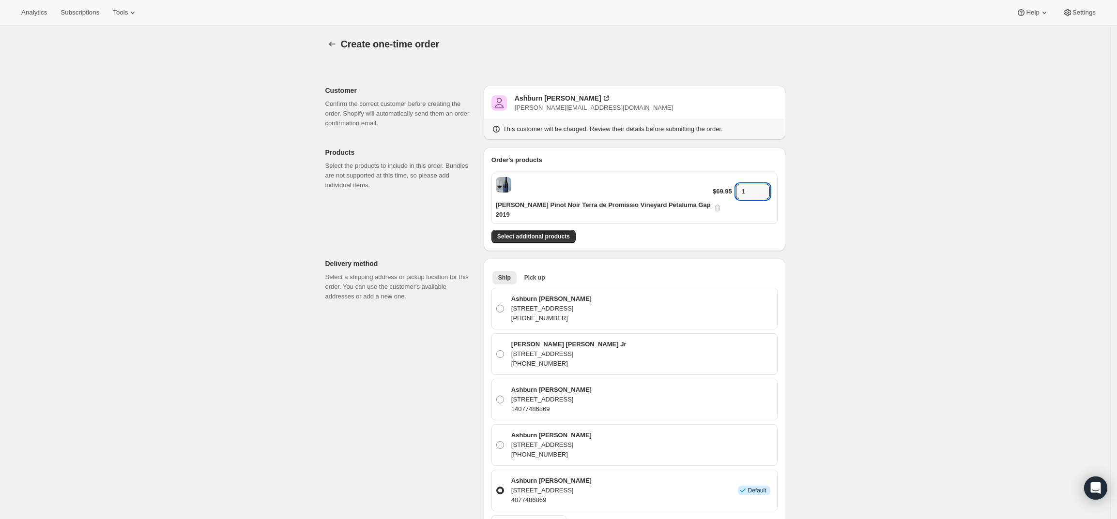
drag, startPoint x: 751, startPoint y: 188, endPoint x: 684, endPoint y: 195, distance: 68.2
click at [684, 195] on div "[PERSON_NAME] Pinot Noir Terra de Promissio Vineyard Petaluma Gap 2019 $69.95 1" at bounding box center [634, 198] width 286 height 51
type input "4"
click at [839, 207] on div "Create one-time order. This page is ready Create one-time order Customer Confir…" at bounding box center [555, 471] width 1110 height 890
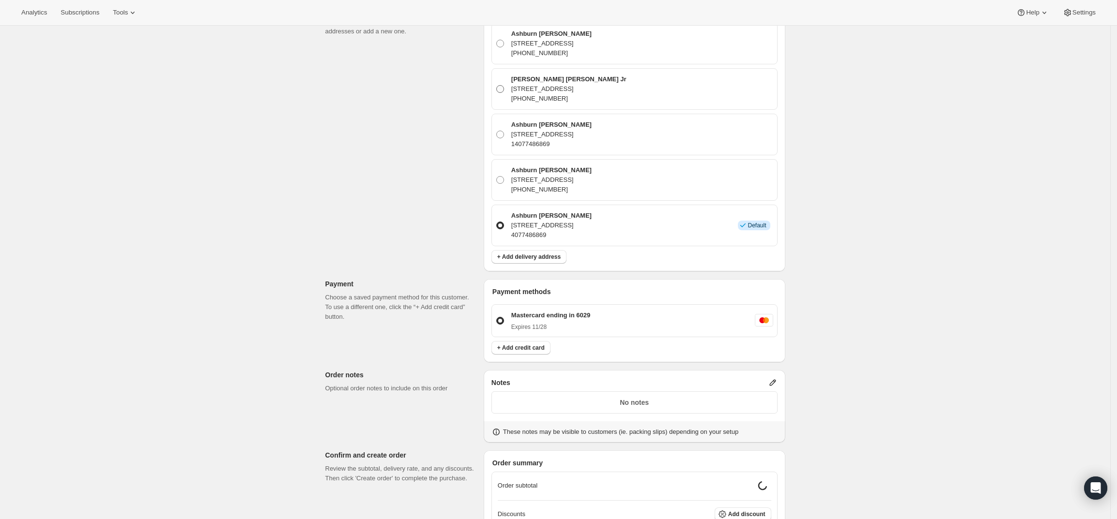
scroll to position [363, 0]
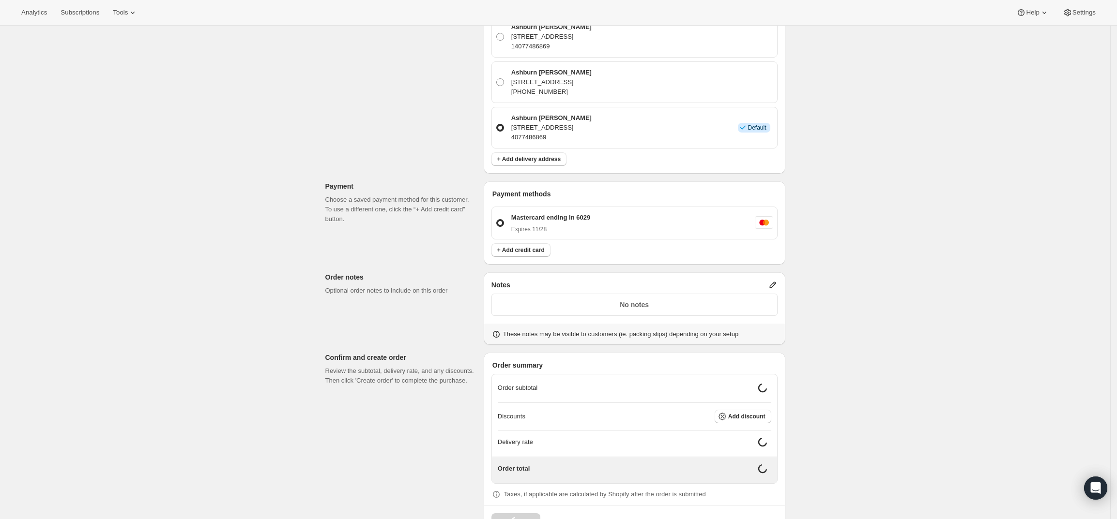
click at [771, 280] on icon at bounding box center [773, 285] width 10 height 10
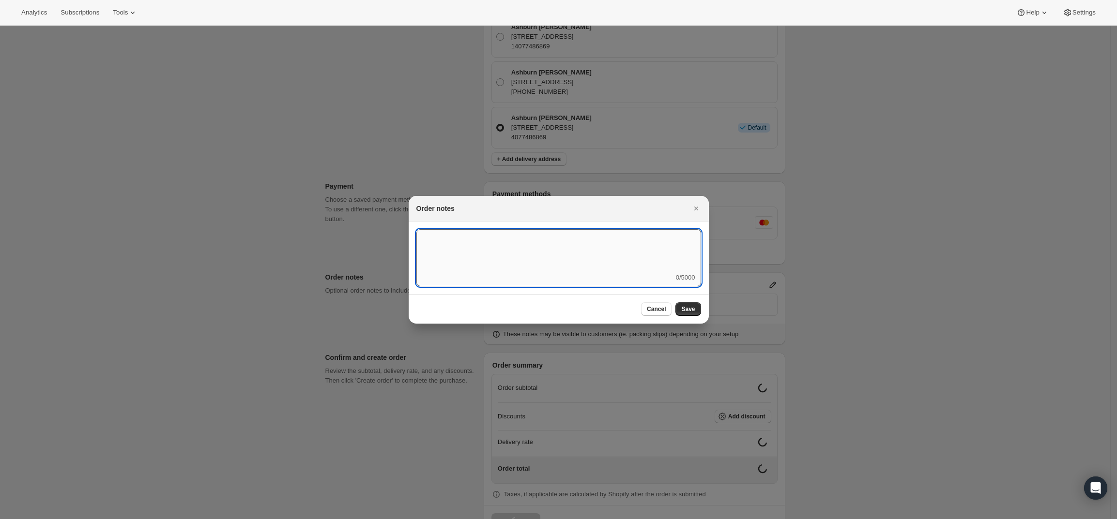
click at [611, 268] on textarea ":r4c:" at bounding box center [558, 251] width 285 height 44
type textarea "Ship Dec. 1st"
click at [693, 312] on span "Save" at bounding box center [688, 309] width 14 height 8
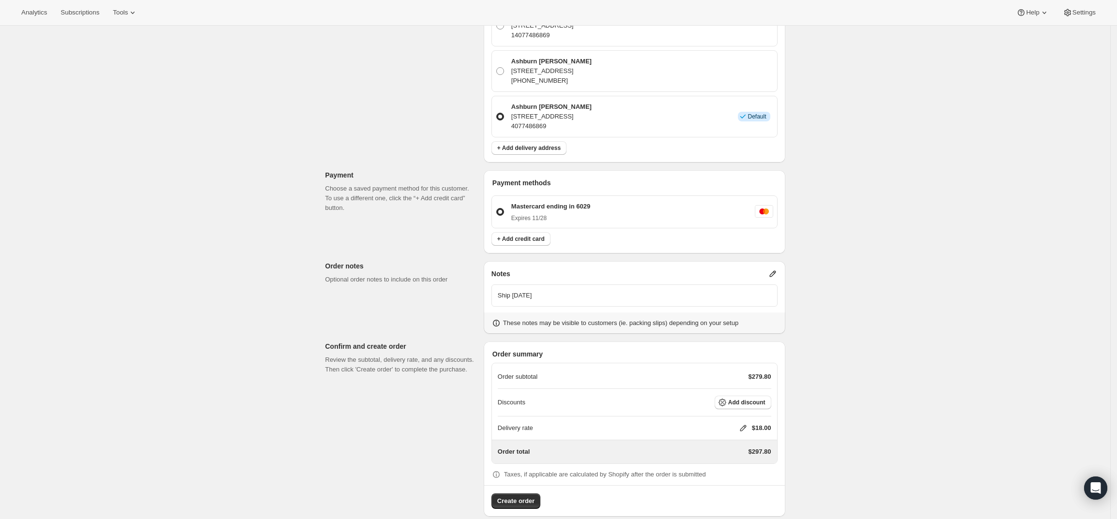
scroll to position [378, 0]
click at [744, 420] on icon at bounding box center [743, 425] width 10 height 10
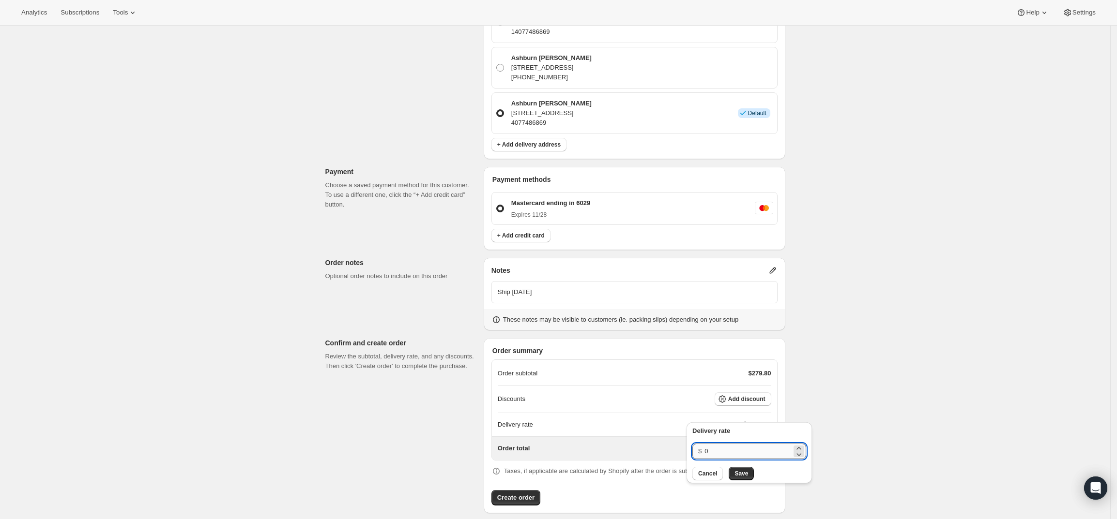
click at [726, 457] on input "0" at bounding box center [747, 451] width 87 height 15
click at [735, 474] on span "Save" at bounding box center [741, 474] width 14 height 8
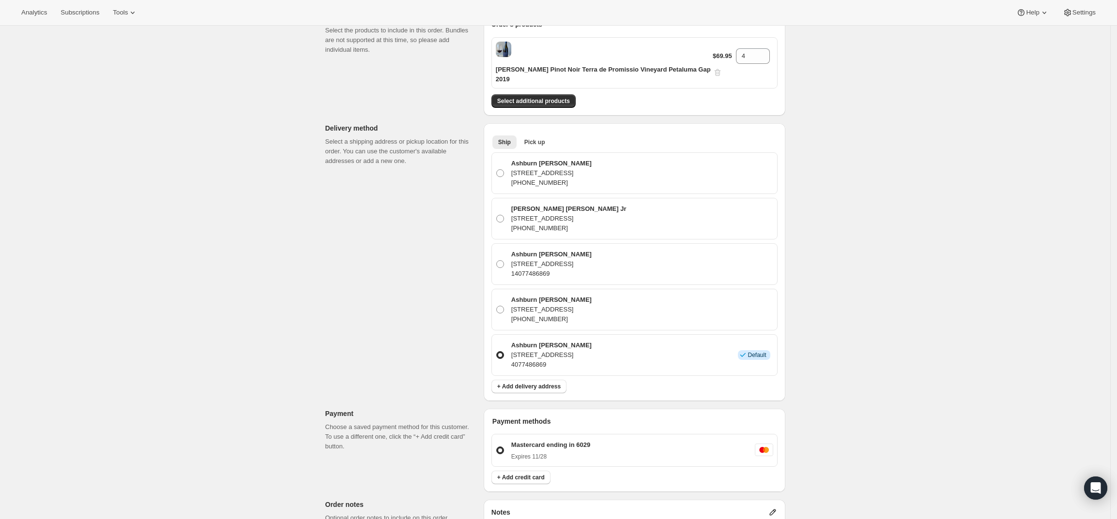
scroll to position [0, 0]
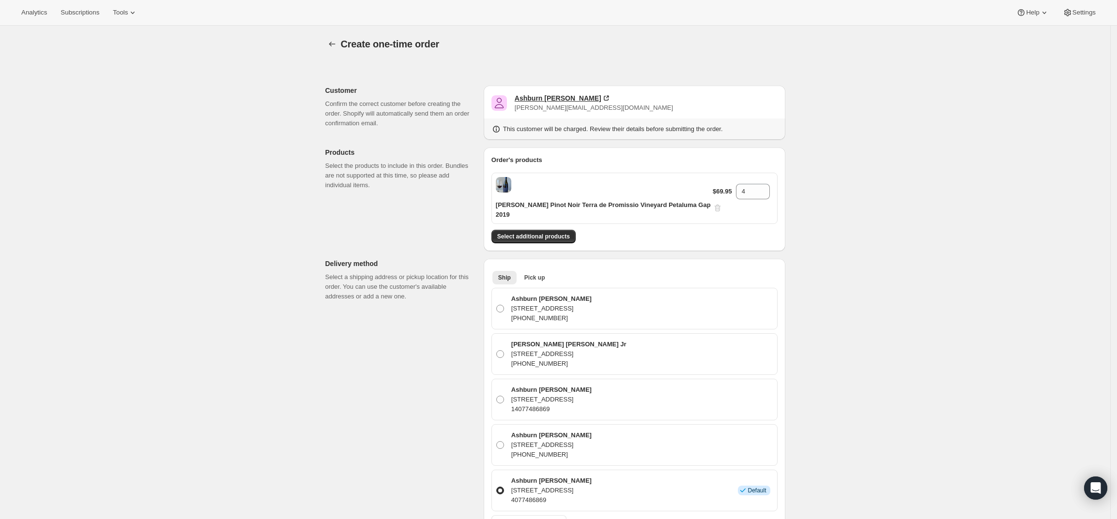
click at [527, 96] on div "Ashburn Rawls" at bounding box center [558, 98] width 87 height 10
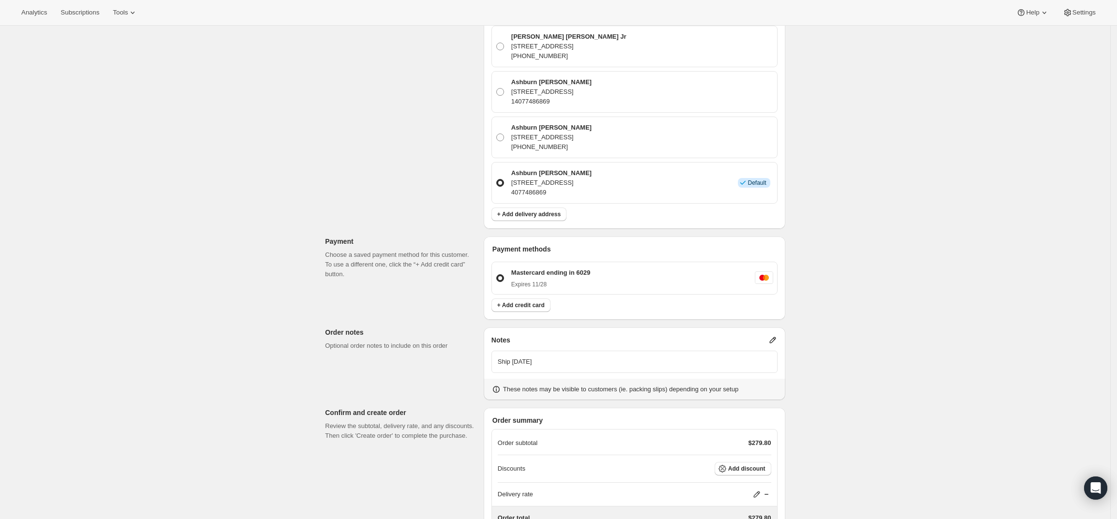
scroll to position [378, 0]
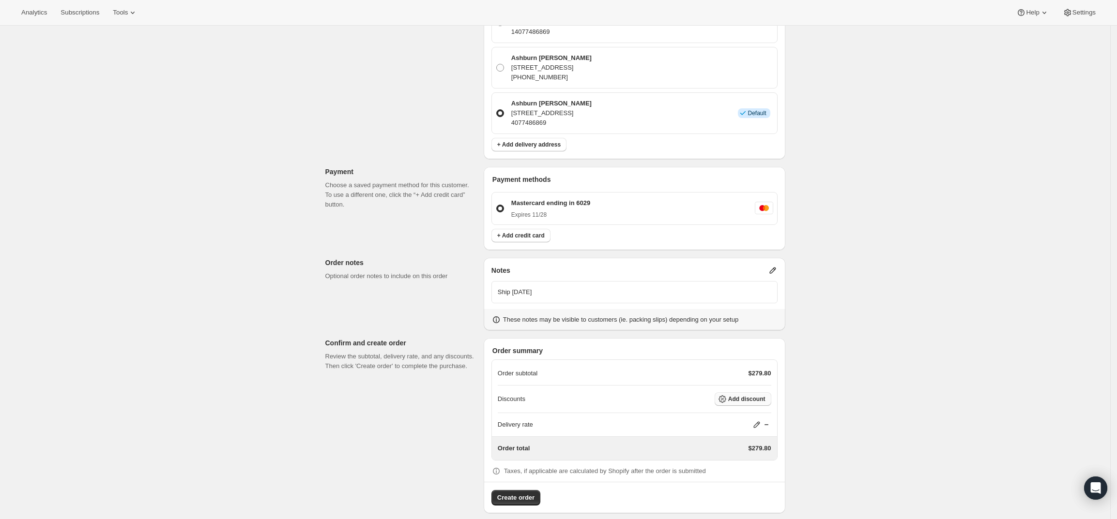
click at [750, 396] on span "Add discount" at bounding box center [746, 400] width 37 height 8
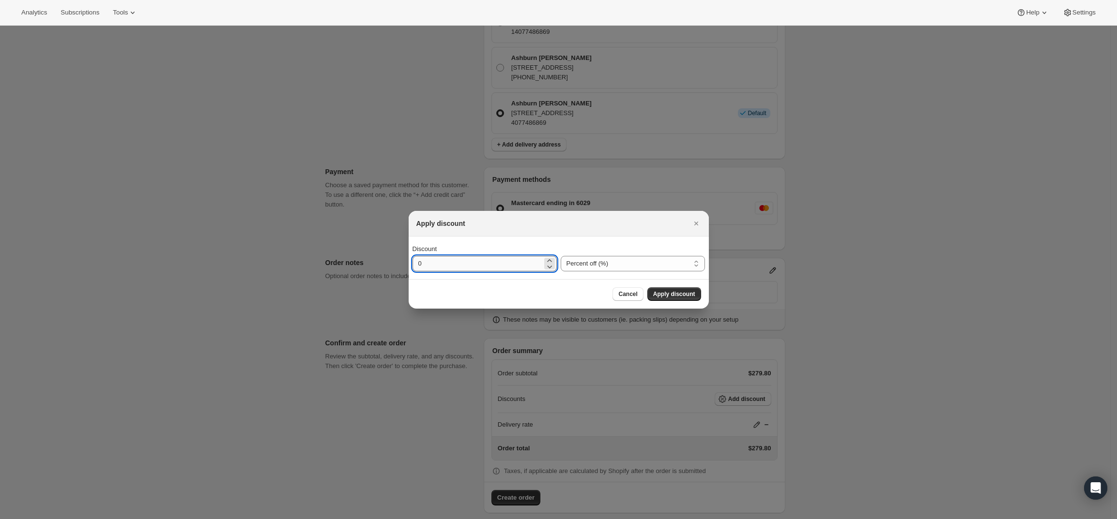
click at [509, 266] on input "0" at bounding box center [477, 263] width 130 height 15
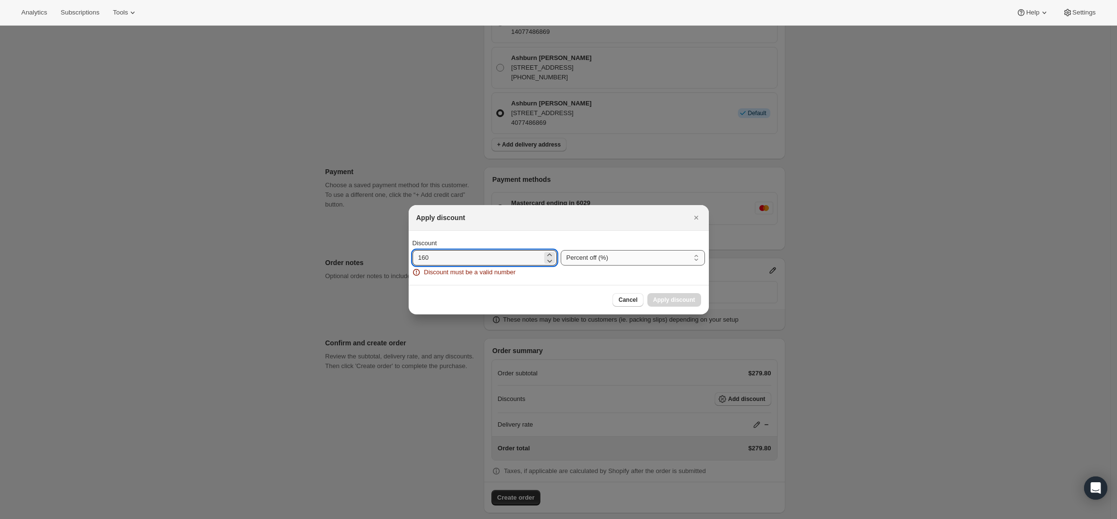
type input "160"
click at [595, 263] on select "Percent off (%) Amount off ($)" at bounding box center [633, 257] width 144 height 15
select select "fixedAmount"
click at [561, 250] on select "Percent off (%) Amount off ($)" at bounding box center [633, 257] width 144 height 15
click at [539, 288] on div "Cancel Apply discount" at bounding box center [559, 300] width 300 height 30
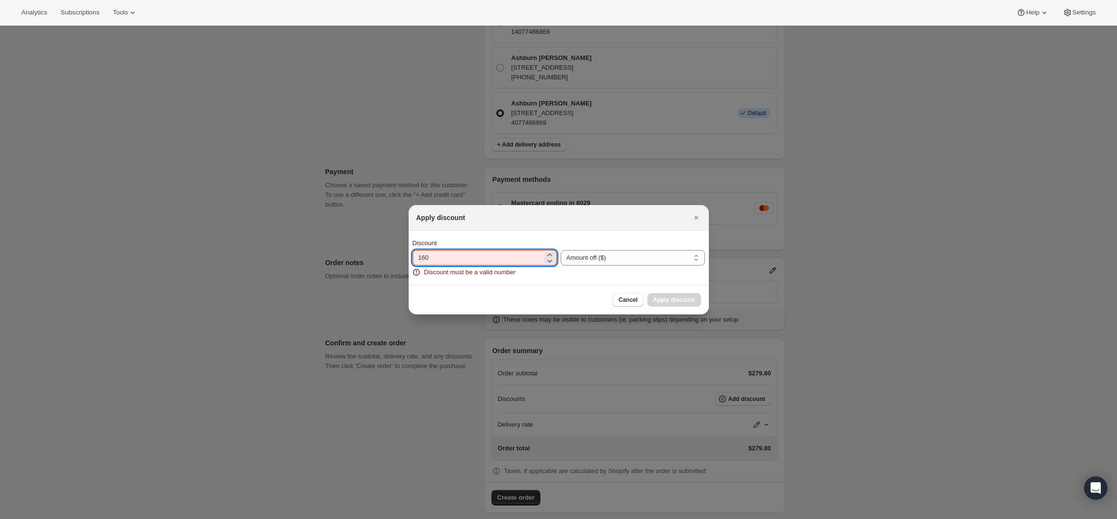
click at [512, 260] on input "160" at bounding box center [477, 257] width 130 height 15
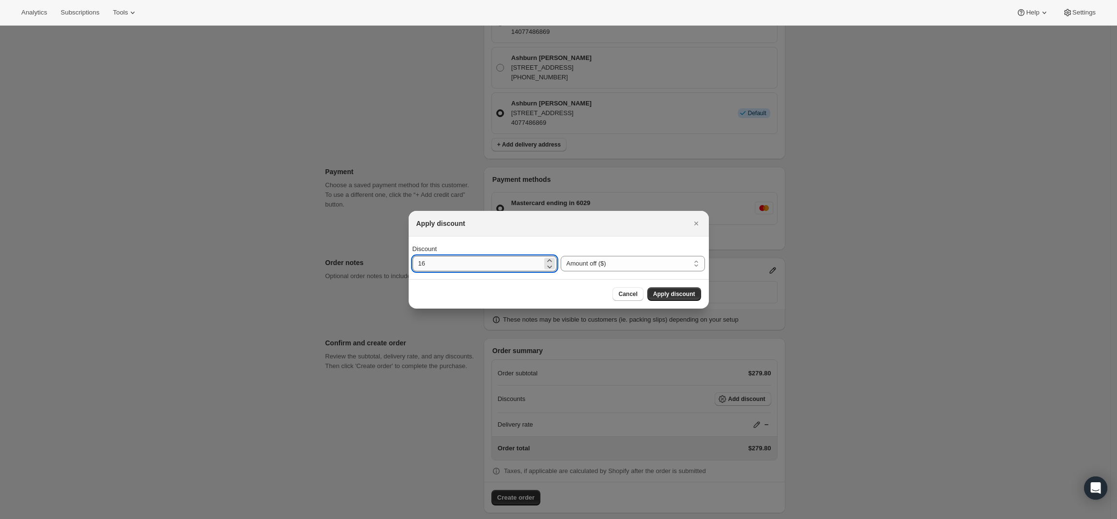
type input "1"
type input "160"
click at [667, 292] on span "Apply discount" at bounding box center [674, 294] width 42 height 8
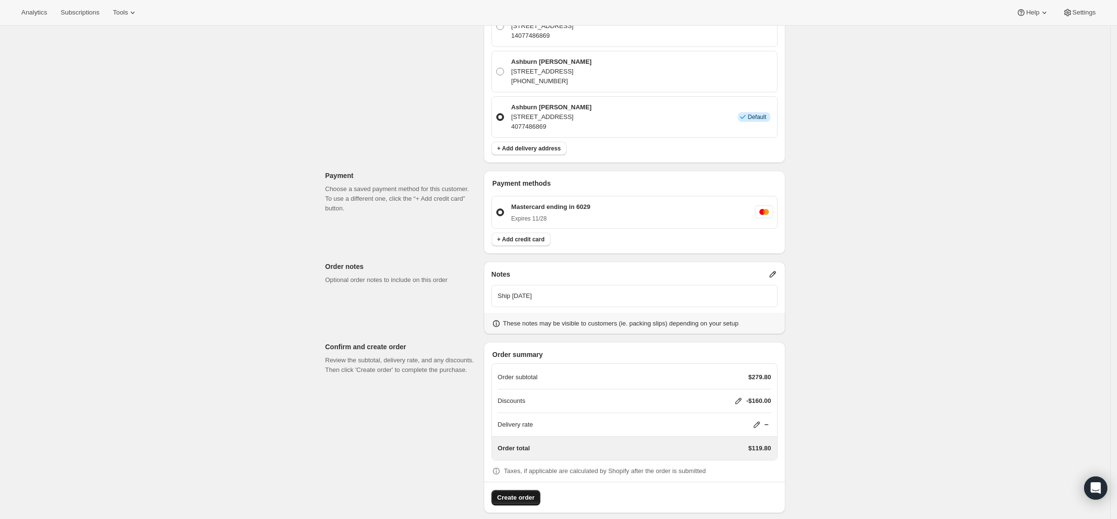
click at [521, 493] on span "Create order" at bounding box center [515, 498] width 37 height 10
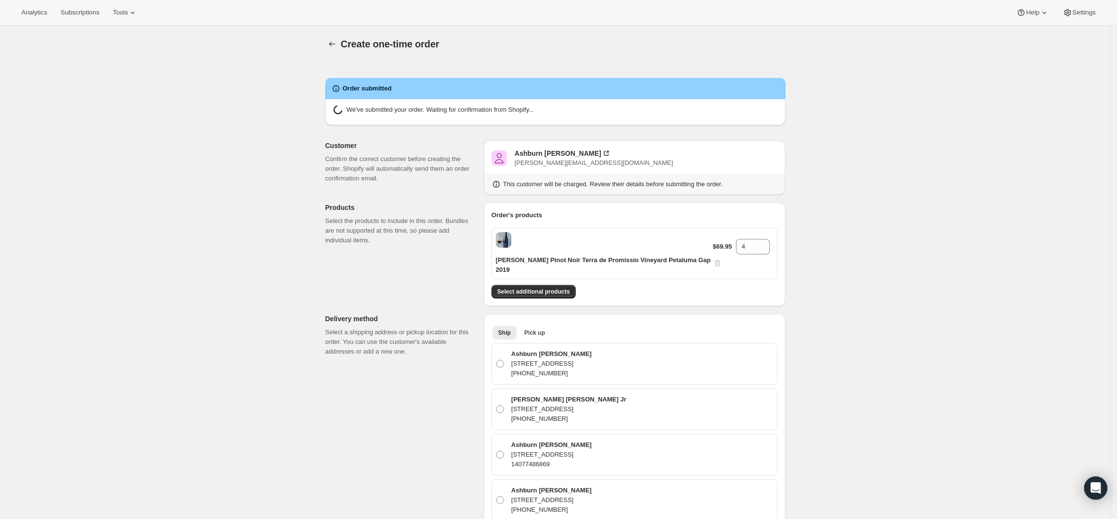
radio input "true"
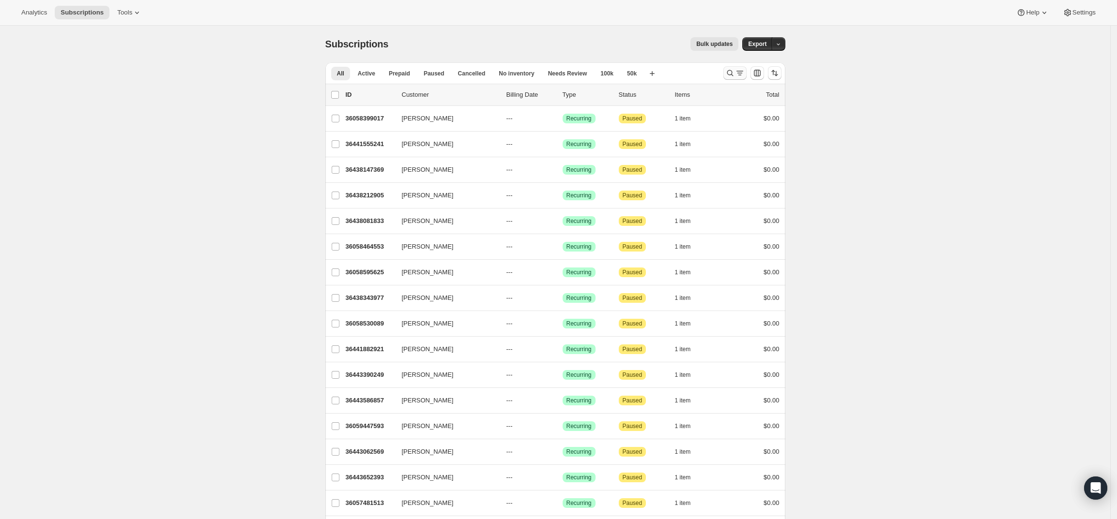
click at [734, 69] on icon "Search and filter results" at bounding box center [730, 73] width 10 height 10
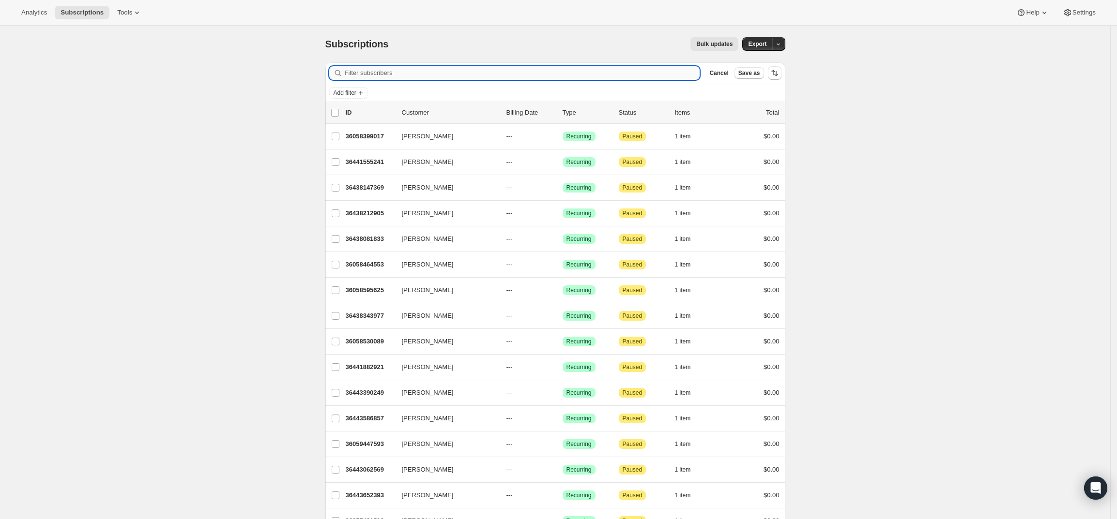
click at [637, 76] on input "Filter subscribers" at bounding box center [522, 73] width 355 height 14
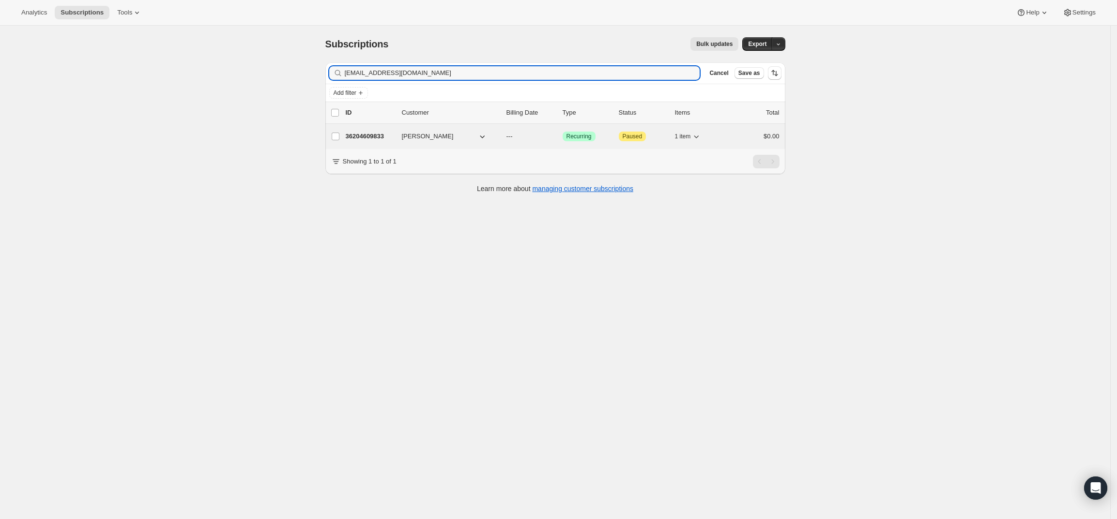
type input "[EMAIL_ADDRESS][DOMAIN_NAME]"
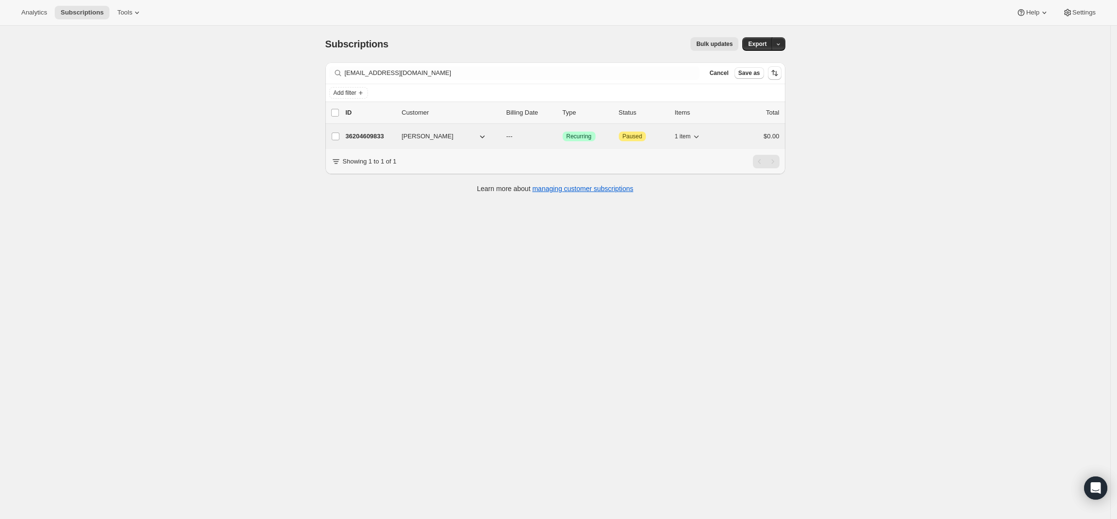
click at [366, 133] on p "36204609833" at bounding box center [370, 137] width 48 height 10
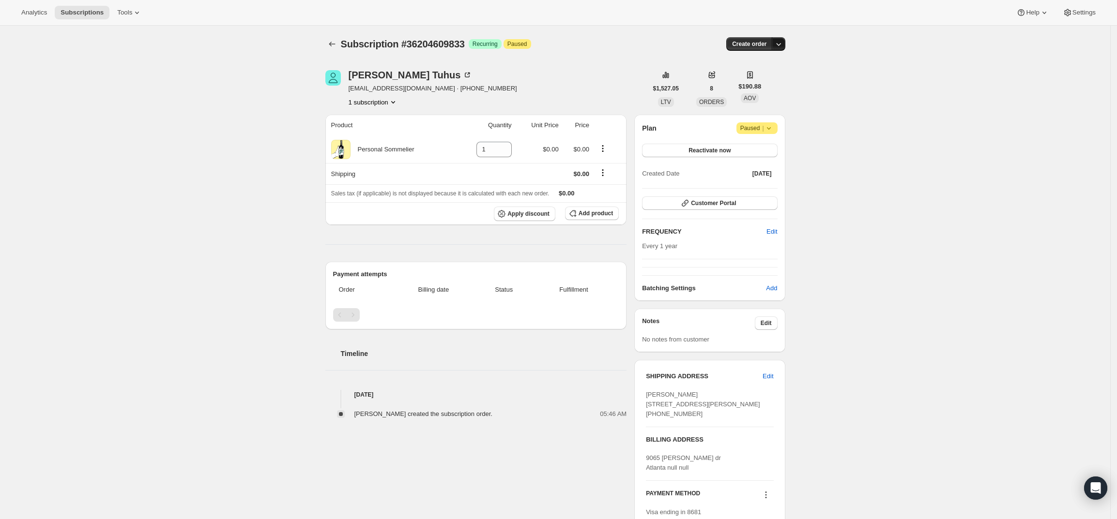
click at [784, 38] on button "button" at bounding box center [779, 44] width 14 height 14
click at [756, 80] on span "Create custom one-time order" at bounding box center [741, 80] width 84 height 7
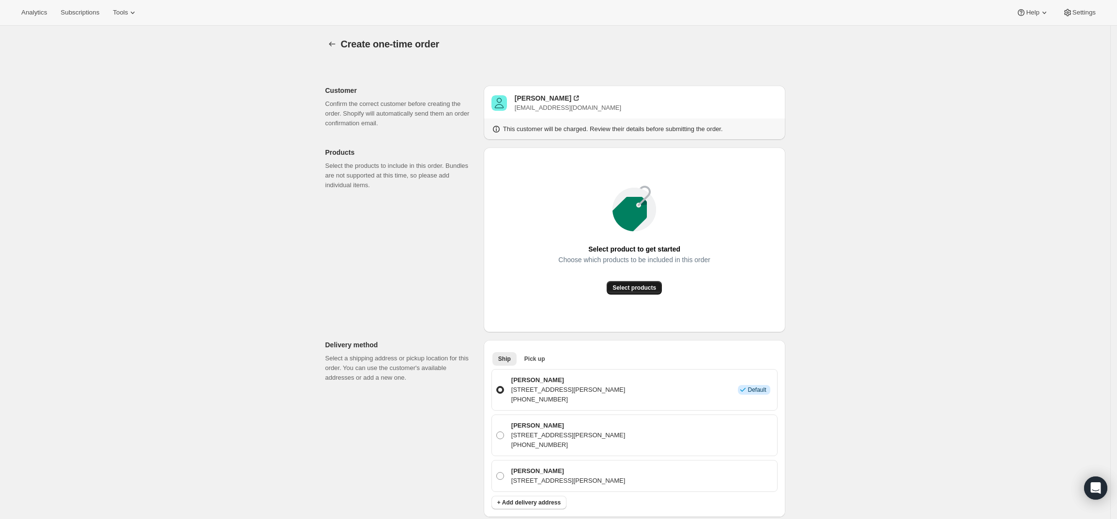
click at [644, 293] on button "Select products" at bounding box center [634, 288] width 55 height 14
click at [641, 288] on span "Select products" at bounding box center [634, 288] width 44 height 8
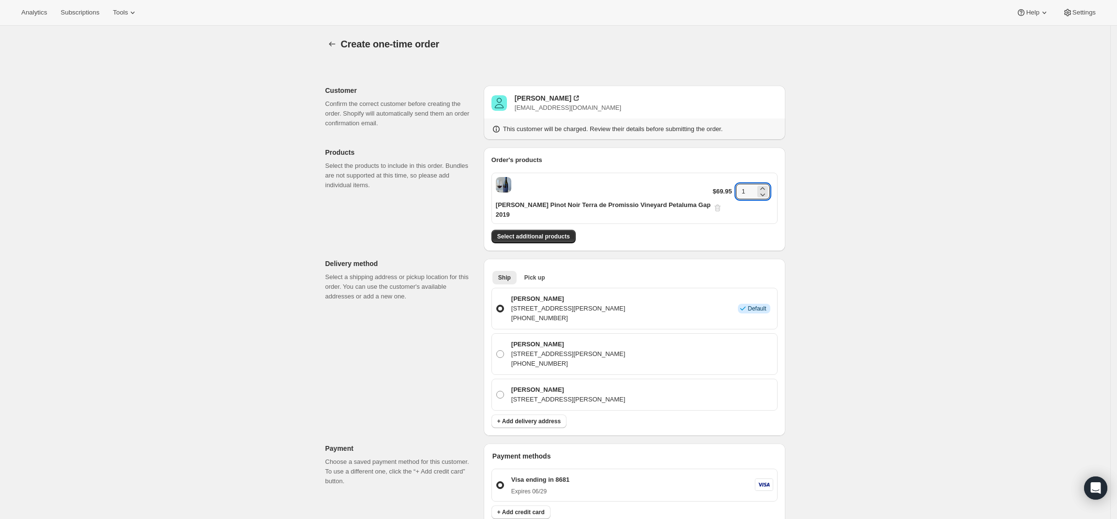
drag, startPoint x: 752, startPoint y: 186, endPoint x: 699, endPoint y: 181, distance: 53.5
click at [699, 181] on div "[PERSON_NAME] Pinot Noir Terra de Promissio Vineyard Petaluma Gap 2019 $69.95 1" at bounding box center [634, 198] width 286 height 51
type input "4"
click at [837, 208] on div "Create one-time order. This page is ready Create one-time order Customer Confir…" at bounding box center [555, 420] width 1110 height 789
click at [554, 233] on span "Select additional products" at bounding box center [533, 237] width 73 height 8
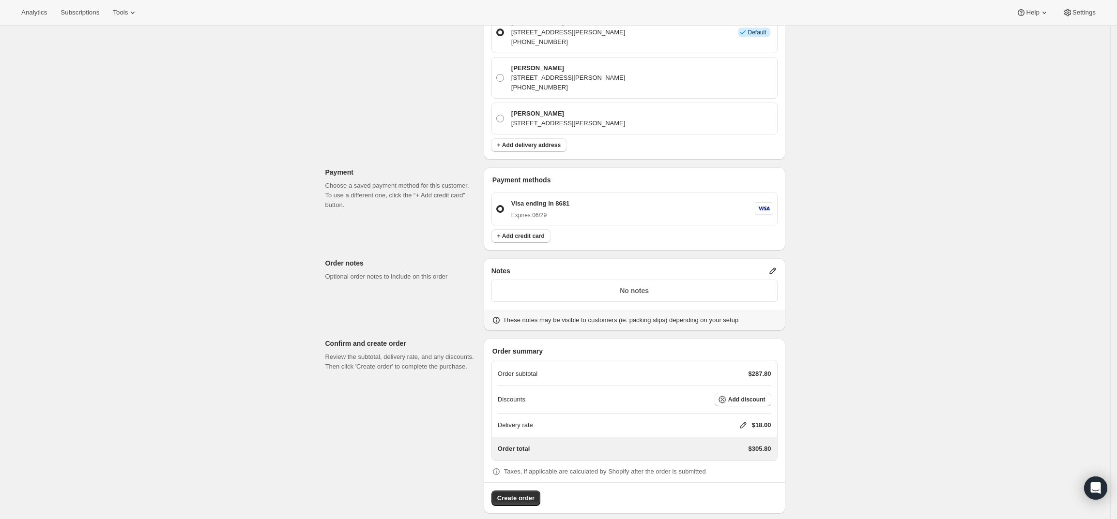
scroll to position [307, 0]
click at [745, 420] on icon at bounding box center [743, 425] width 10 height 10
click at [703, 452] on div "$ 0" at bounding box center [749, 451] width 114 height 15
type input "0"
click at [734, 472] on span "Save" at bounding box center [741, 474] width 14 height 8
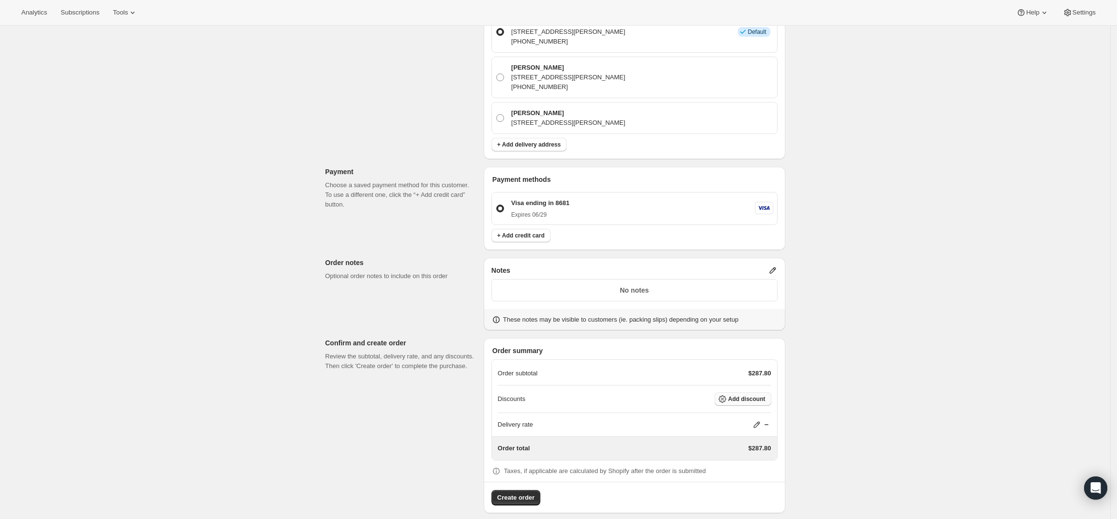
click at [771, 393] on button "Add discount" at bounding box center [743, 400] width 57 height 14
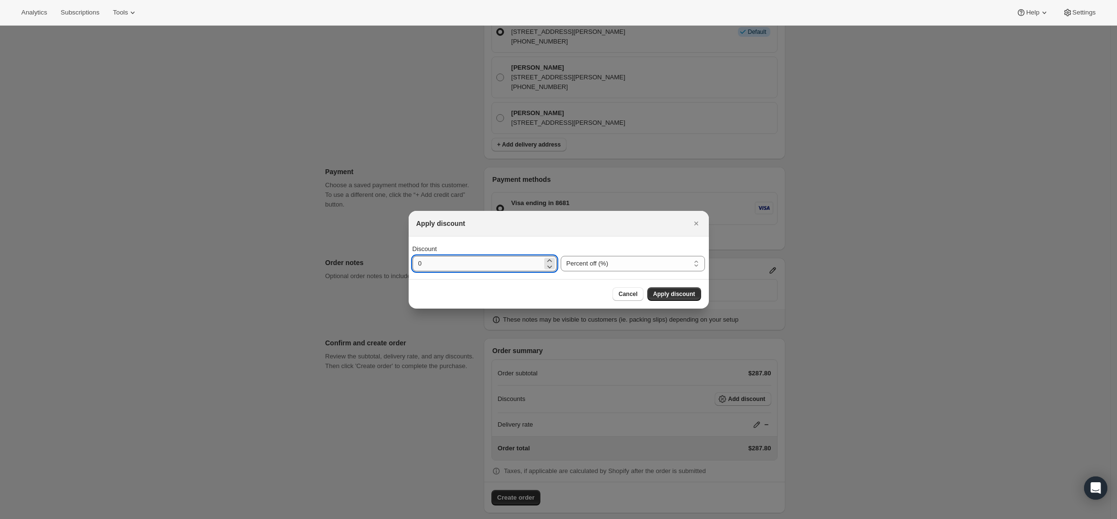
click at [538, 259] on input "0" at bounding box center [477, 263] width 130 height 15
type input "160"
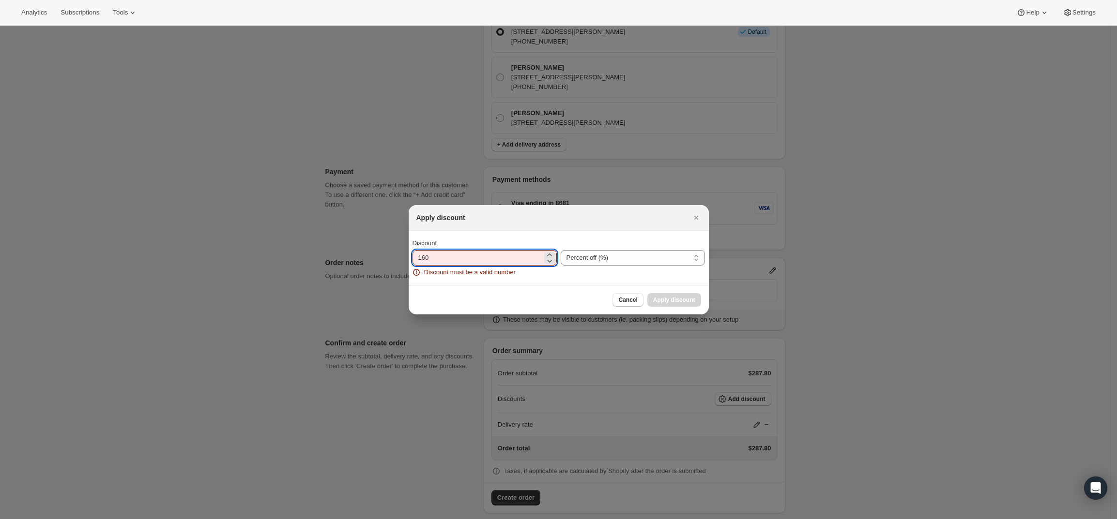
click at [489, 261] on input "160" at bounding box center [477, 257] width 130 height 15
click at [605, 253] on select "Percent off (%) Amount off ($)" at bounding box center [633, 257] width 144 height 15
select select "fixedAmount"
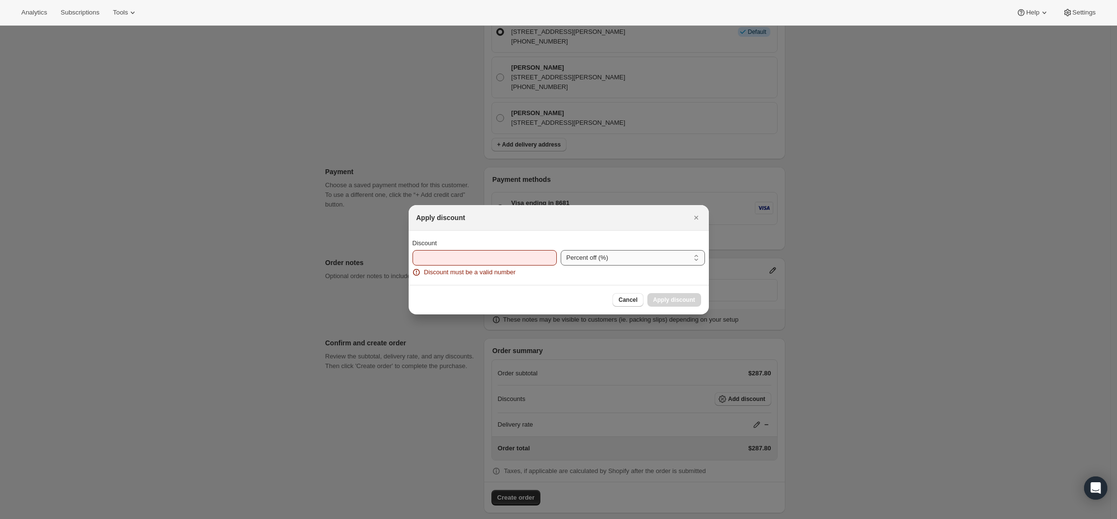
click at [561, 250] on select "Percent off (%) Amount off ($)" at bounding box center [633, 257] width 144 height 15
click at [512, 257] on input "Discount" at bounding box center [477, 257] width 130 height 15
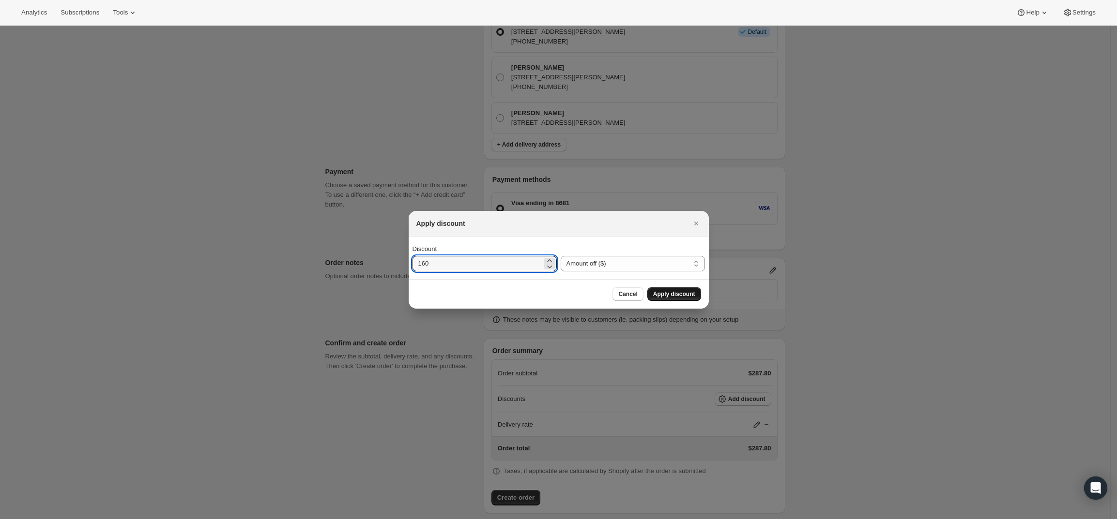
type input "160"
click at [659, 292] on span "Apply discount" at bounding box center [674, 294] width 42 height 8
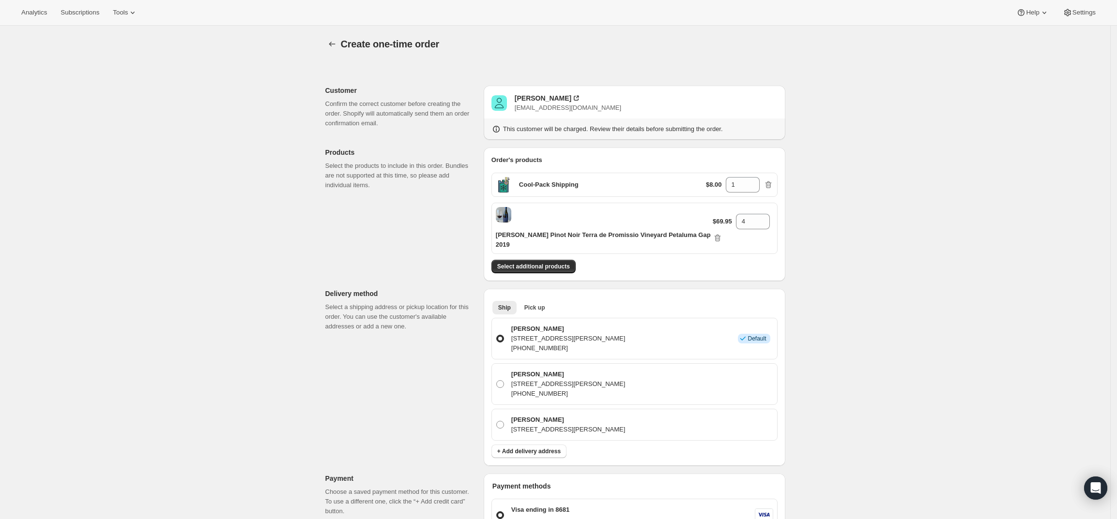
scroll to position [303, 0]
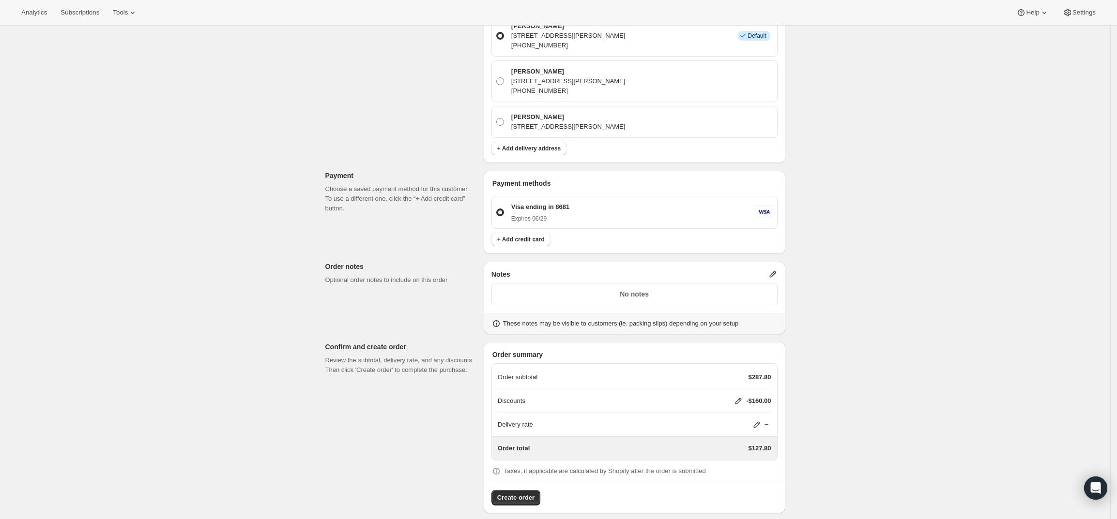
click at [856, 406] on div "Create one-time order. This page is ready Create one-time order Customer Confir…" at bounding box center [555, 126] width 1110 height 807
click at [517, 493] on span "Create order" at bounding box center [515, 498] width 37 height 10
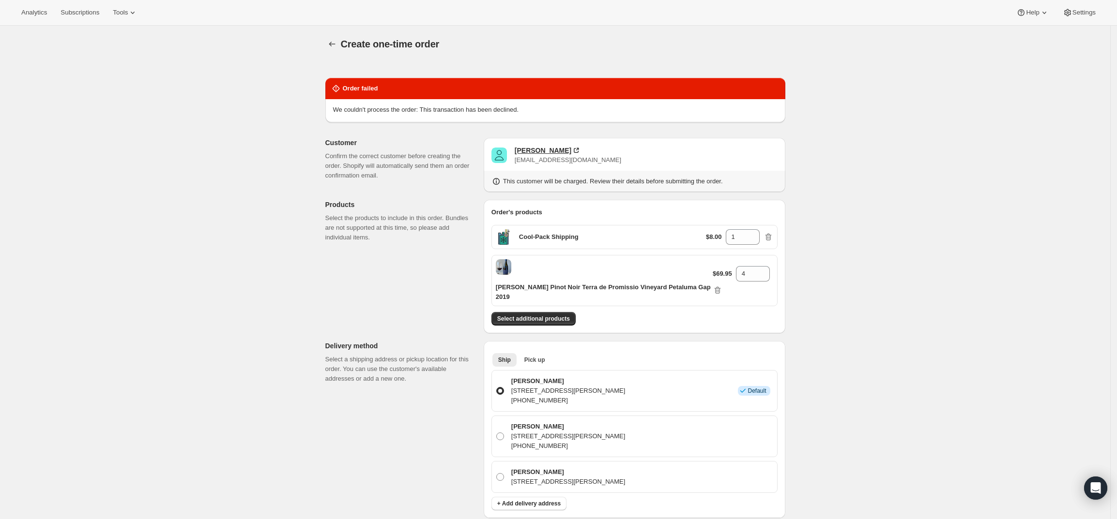
click at [528, 147] on div "[PERSON_NAME]" at bounding box center [543, 151] width 57 height 10
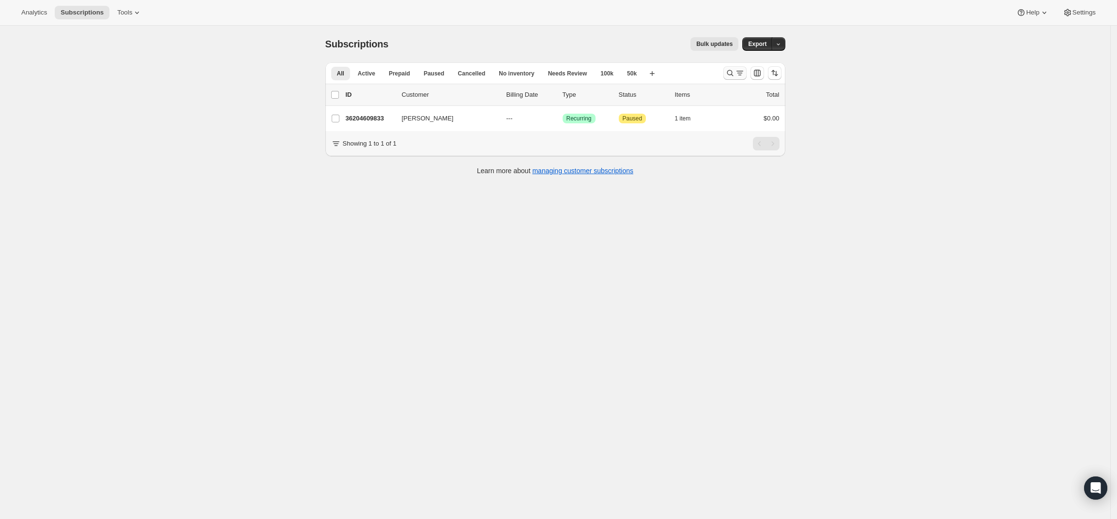
click at [731, 68] on icon "Search and filter results" at bounding box center [730, 73] width 10 height 10
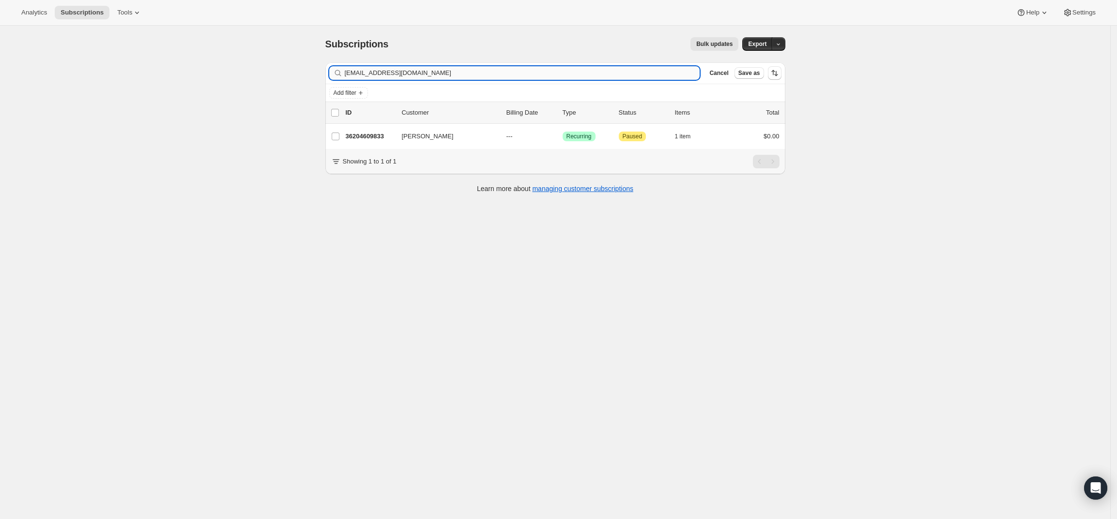
click at [447, 71] on input "[EMAIL_ADDRESS][DOMAIN_NAME]" at bounding box center [522, 73] width 355 height 14
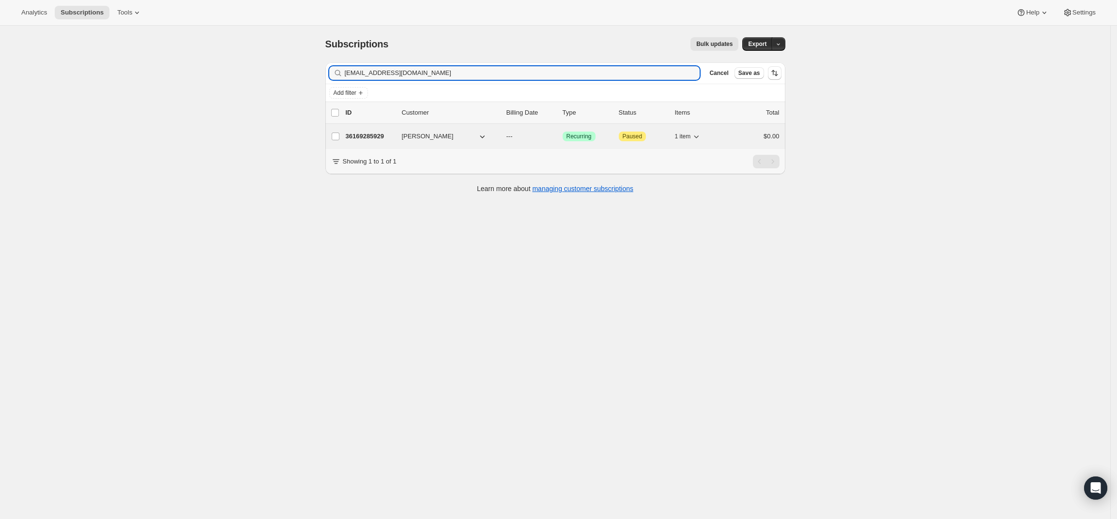
type input "[EMAIL_ADDRESS][DOMAIN_NAME]"
click at [377, 133] on p "36169285929" at bounding box center [370, 137] width 48 height 10
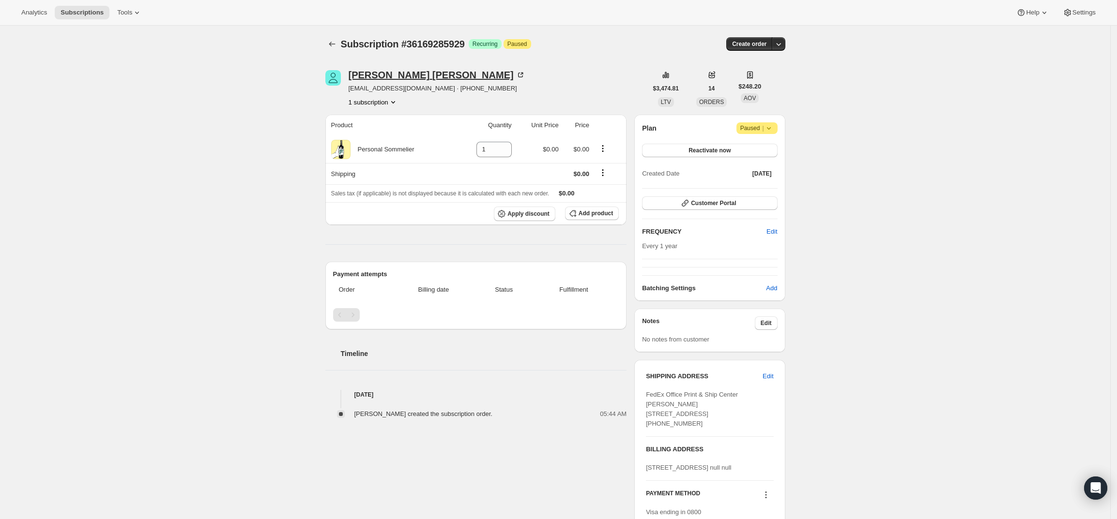
click at [388, 76] on div "[PERSON_NAME]" at bounding box center [437, 75] width 177 height 10
